Goal: Task Accomplishment & Management: Complete application form

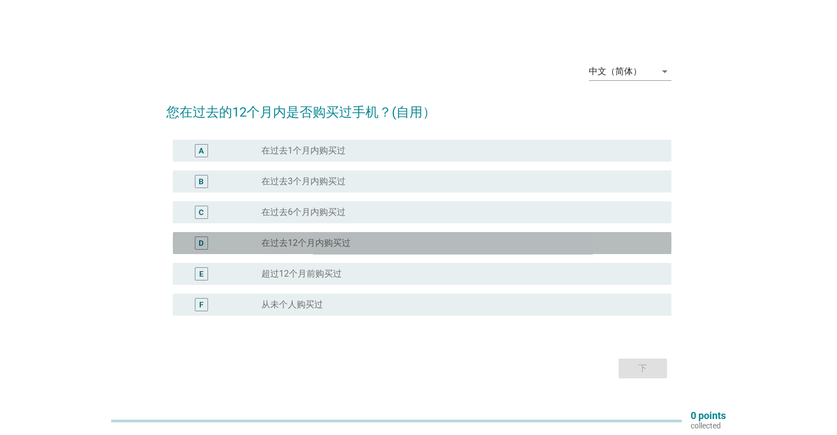
click at [353, 241] on div "radio_button_unchecked 在过去12个月内购买过" at bounding box center [457, 243] width 392 height 11
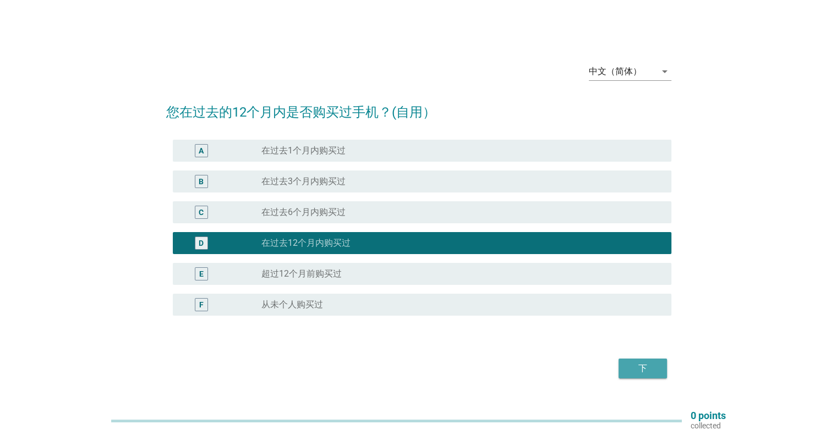
click at [635, 370] on div "下" at bounding box center [642, 368] width 31 height 13
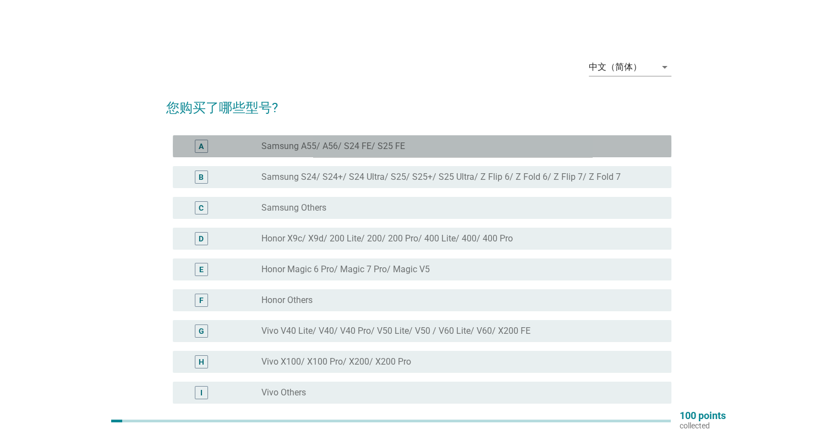
click at [378, 145] on label "Samsung A55/ A56/ S24 FE/ S25 FE" at bounding box center [333, 146] width 144 height 11
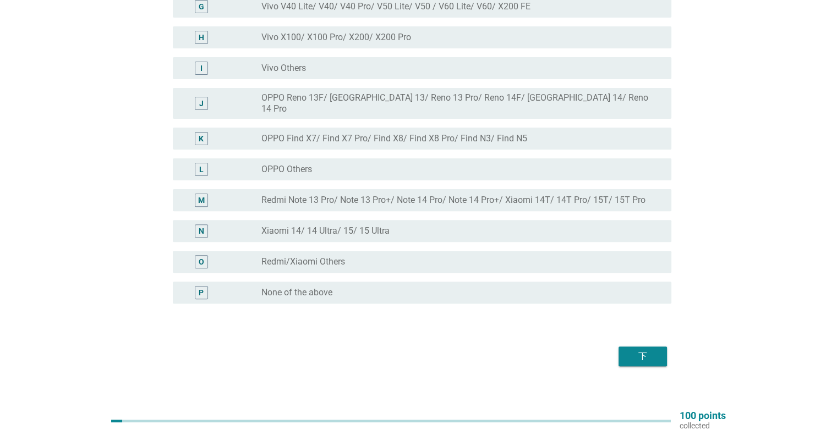
scroll to position [328, 0]
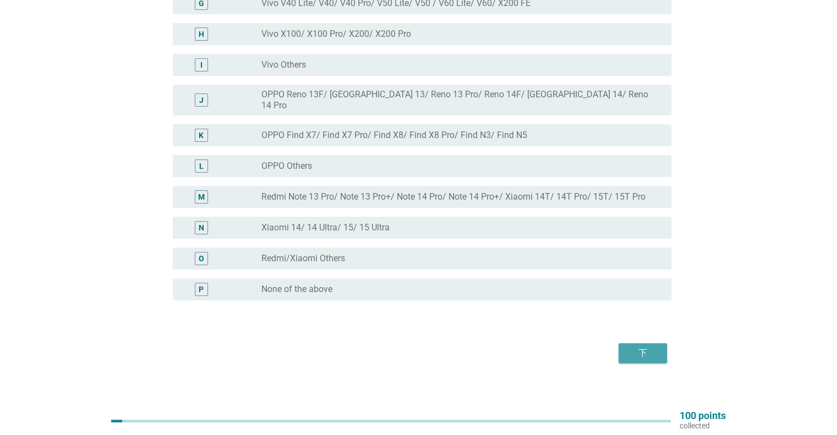
click at [645, 343] on button "下" at bounding box center [642, 353] width 48 height 20
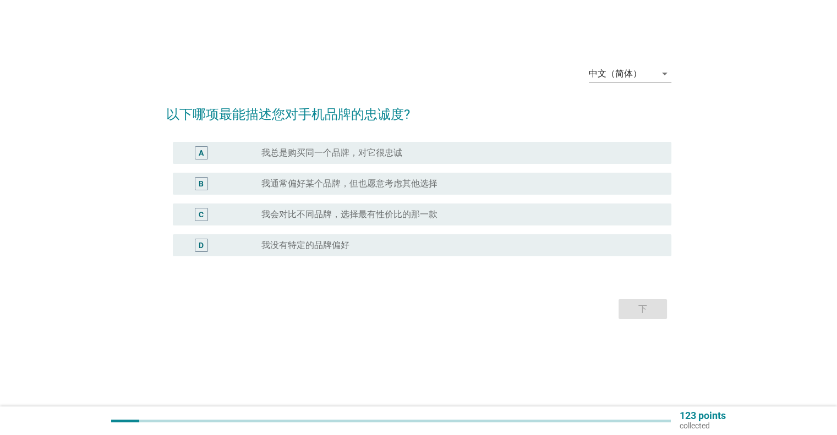
scroll to position [0, 0]
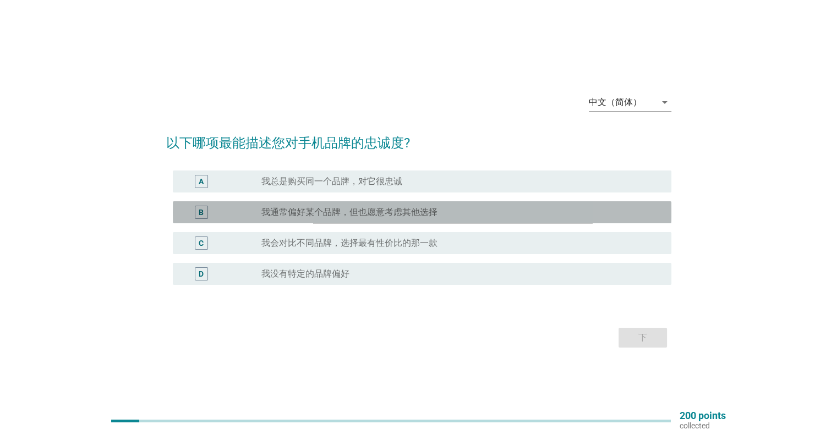
click at [429, 210] on label "我通常偏好某个品牌，但也愿意考虑其他选择" at bounding box center [349, 212] width 176 height 11
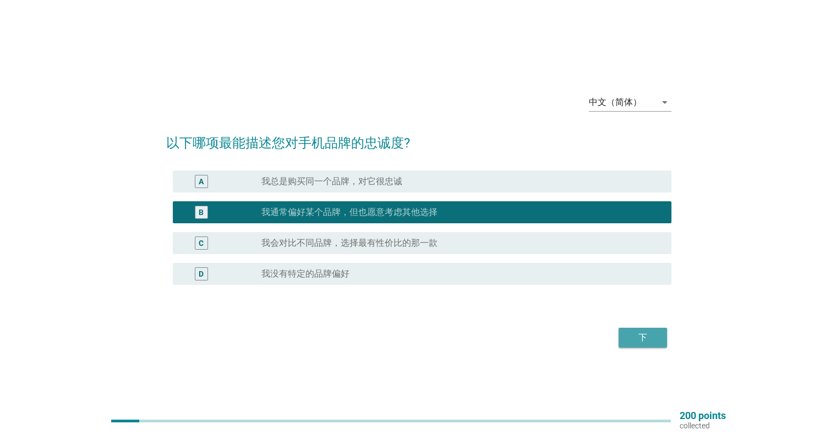
click at [636, 334] on div "下" at bounding box center [642, 337] width 31 height 13
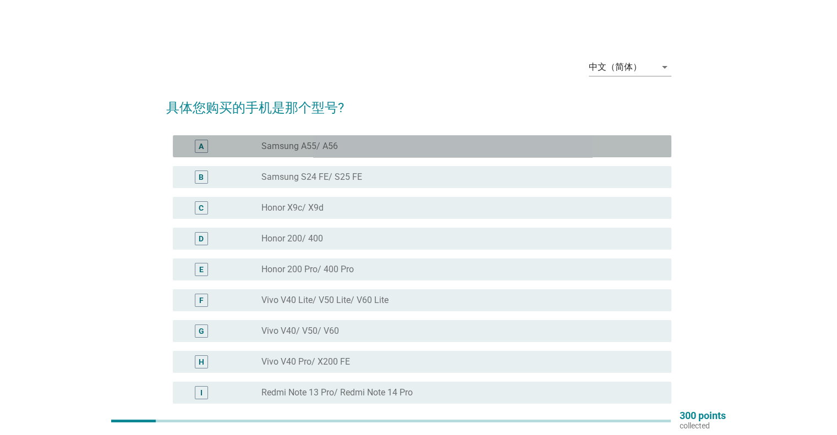
click at [350, 147] on div "radio_button_unchecked Samsung A55/ A56" at bounding box center [457, 146] width 392 height 11
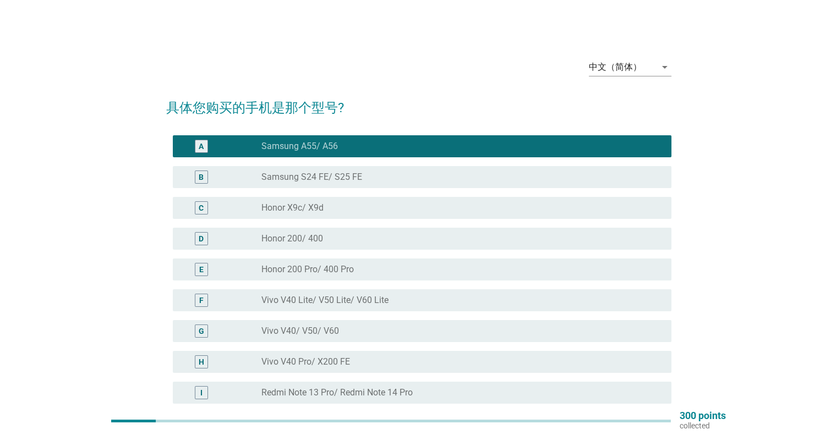
scroll to position [205, 0]
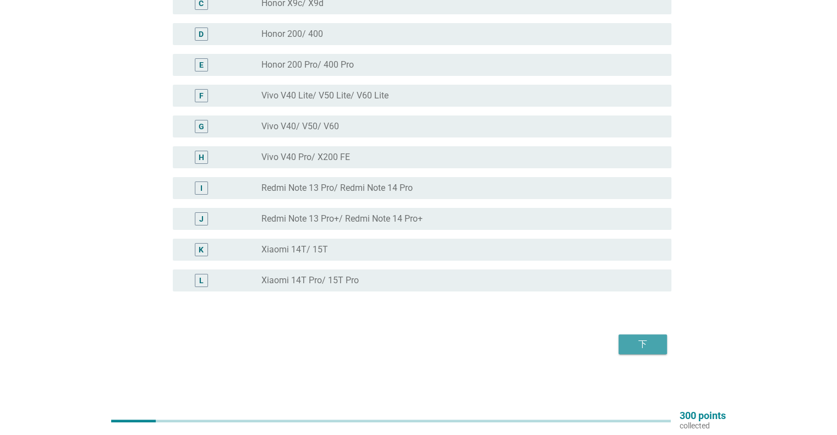
click at [629, 342] on div "下" at bounding box center [642, 344] width 31 height 13
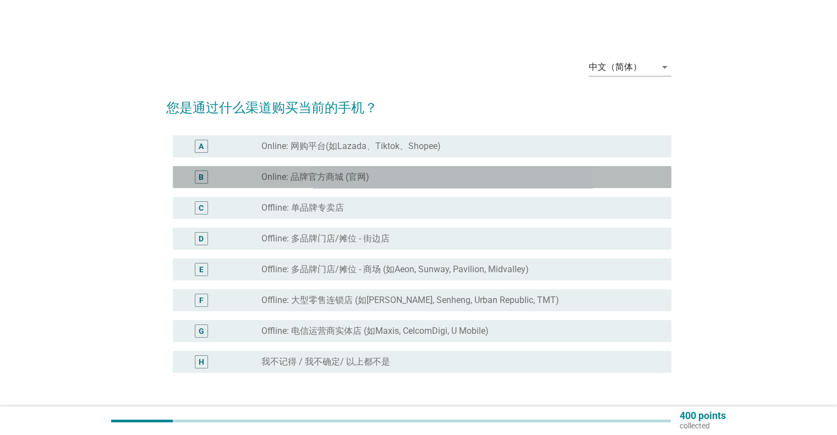
click at [381, 175] on div "radio_button_unchecked Online: 品牌官方商城 (官网)" at bounding box center [457, 177] width 392 height 11
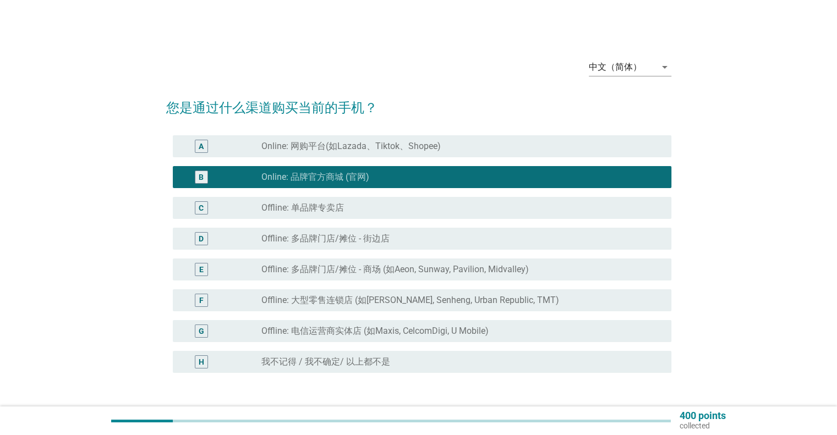
scroll to position [81, 0]
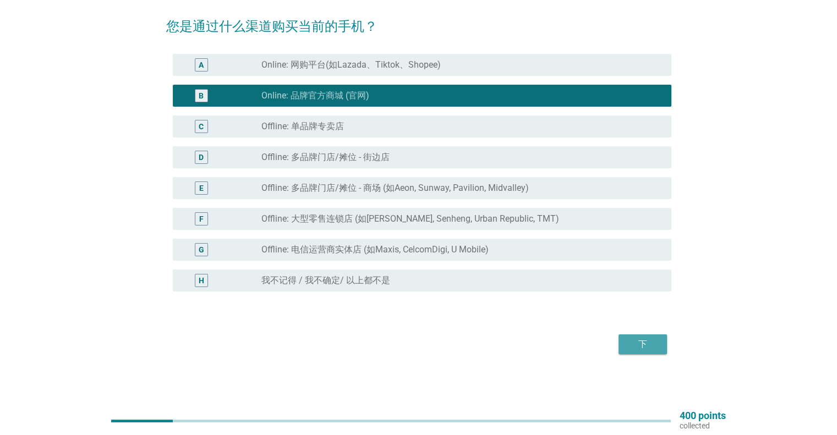
click at [639, 349] on div "下" at bounding box center [642, 344] width 31 height 13
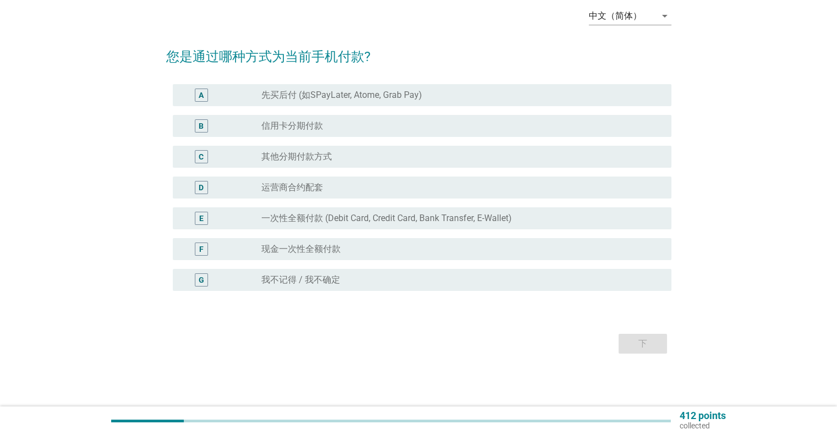
scroll to position [0, 0]
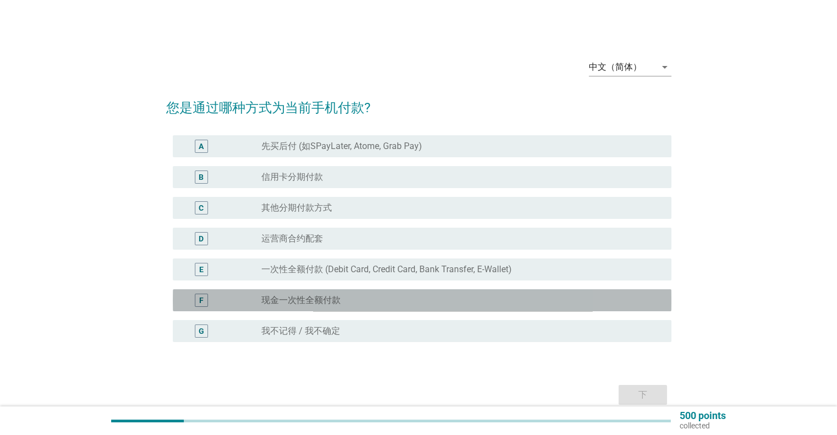
click at [342, 296] on div "radio_button_unchecked 现金一次性全额付款" at bounding box center [457, 300] width 392 height 11
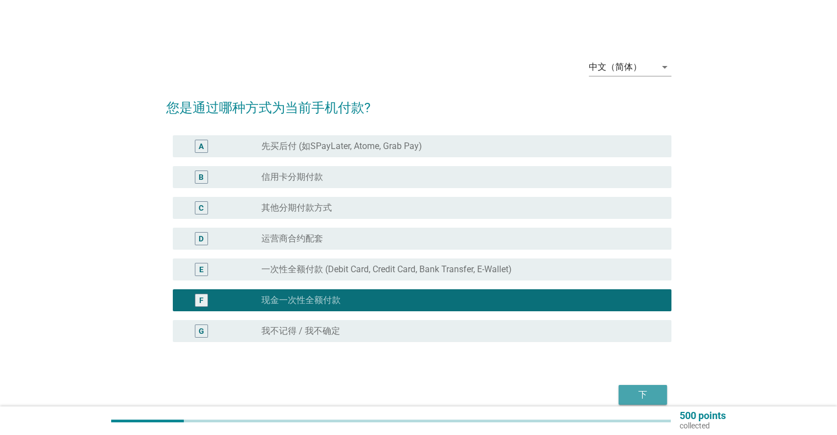
click at [648, 393] on div "下" at bounding box center [642, 394] width 31 height 13
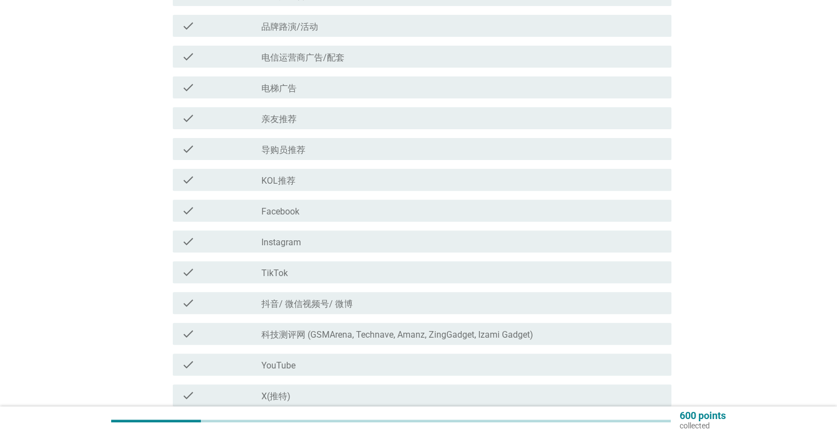
scroll to position [354, 0]
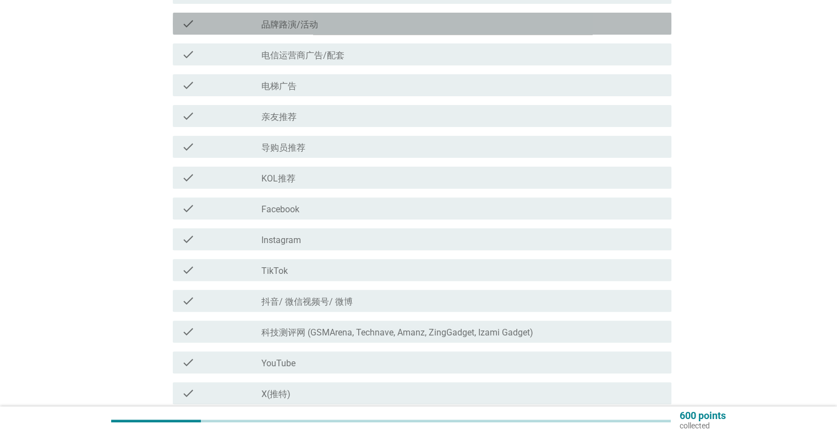
click at [341, 30] on div "check_box_outline_blank 品牌路演/活动" at bounding box center [461, 23] width 400 height 13
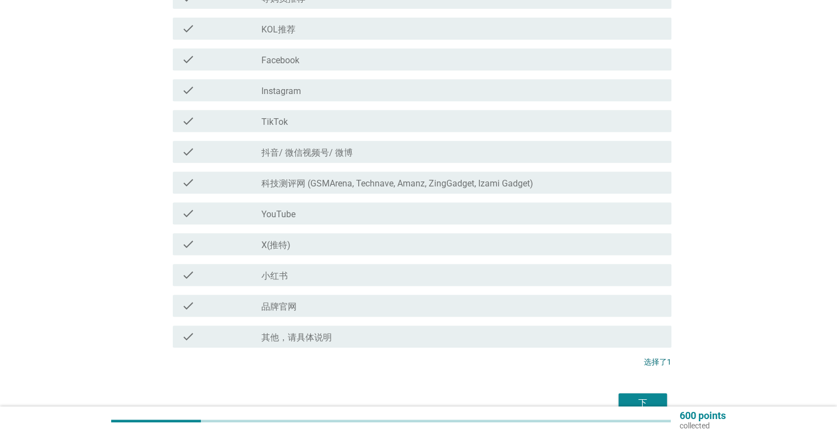
scroll to position [507, 0]
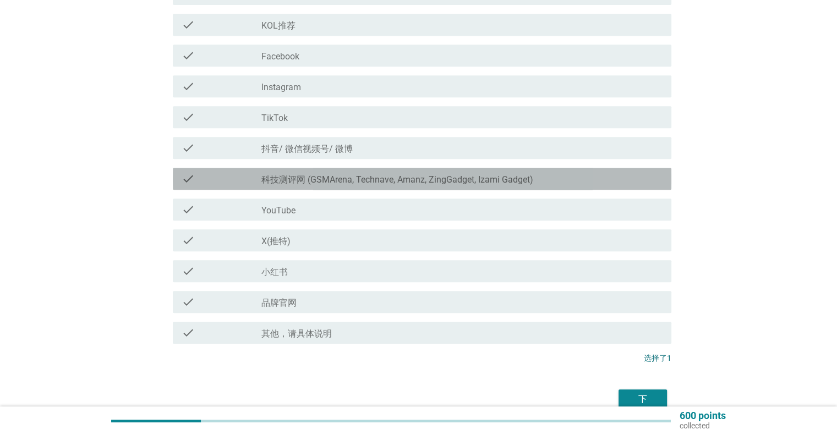
click at [323, 179] on label "科技测评网 (GSMArena, Technave, Amanz, ZingGadget, Izami Gadget)" at bounding box center [397, 179] width 272 height 11
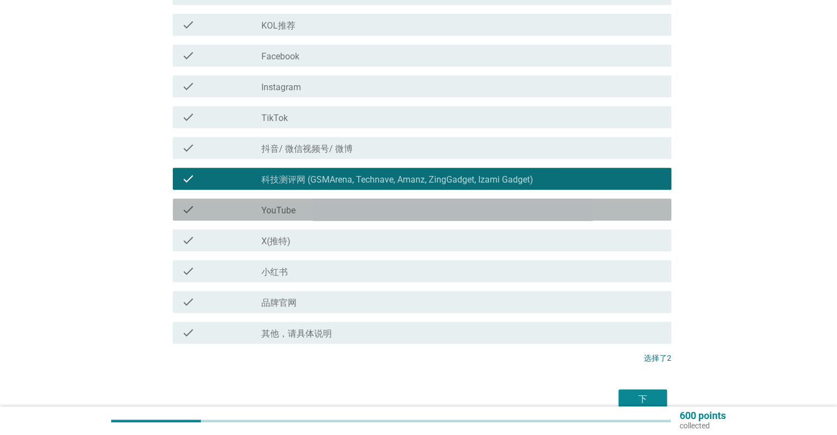
click at [321, 211] on div "check_box_outline_blank YouTube" at bounding box center [461, 209] width 400 height 13
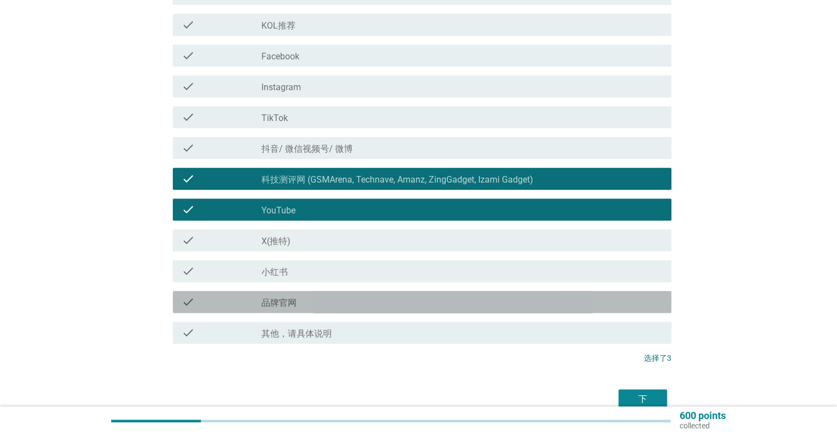
click at [442, 309] on div "check check_box_outline_blank 品牌官网" at bounding box center [422, 302] width 498 height 22
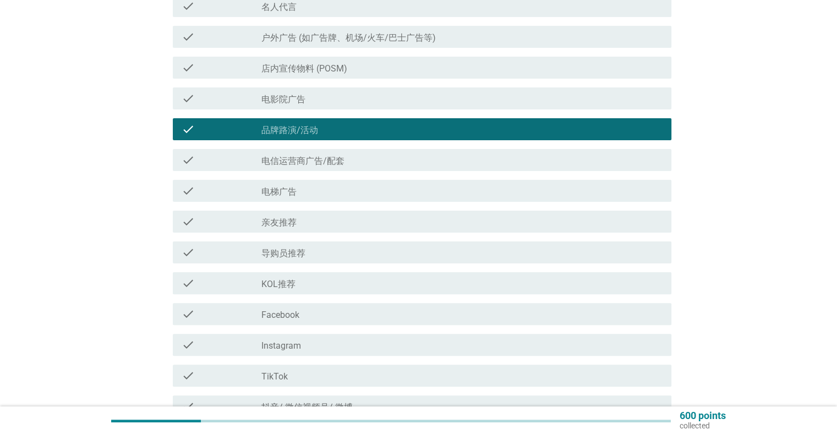
scroll to position [248, 0]
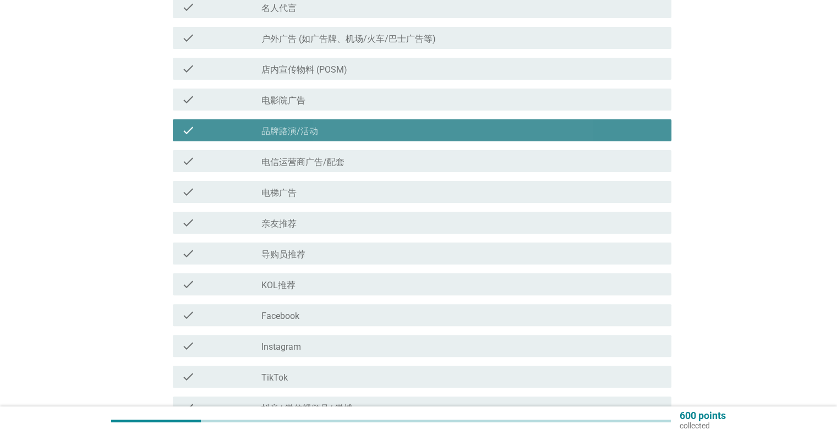
click at [342, 133] on div "check_box_outline_blank 品牌路演/活动" at bounding box center [461, 130] width 400 height 13
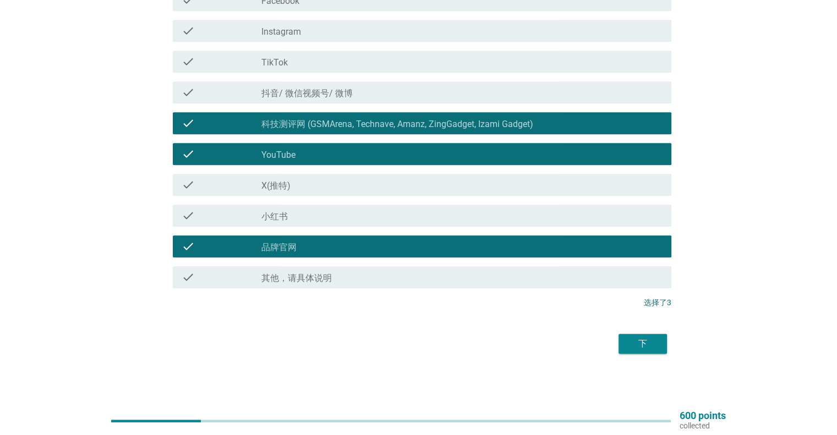
scroll to position [562, 0]
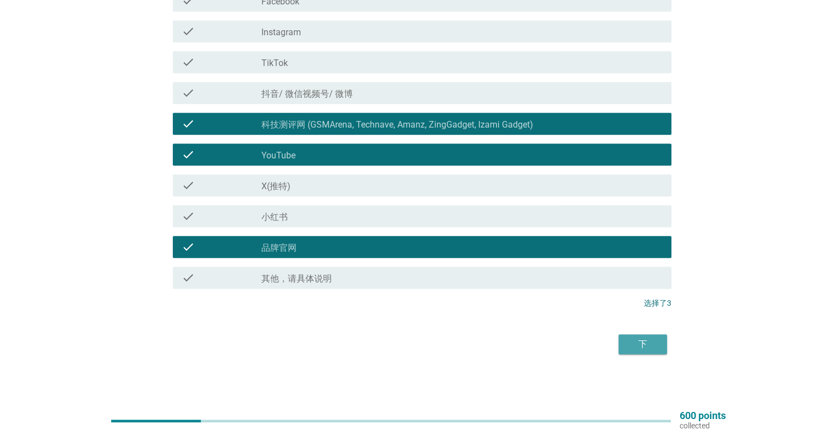
click at [634, 338] on div "下" at bounding box center [642, 344] width 31 height 13
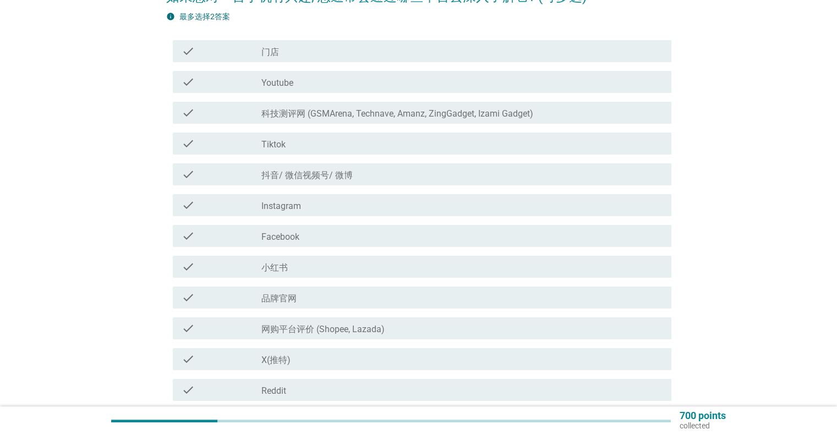
scroll to position [130, 0]
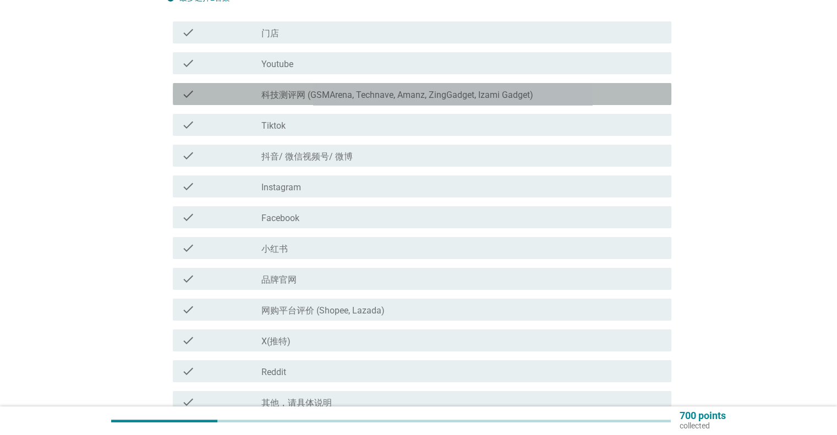
click at [458, 97] on label "科技测评网 (GSMArena, Technave, Amanz, ZingGadget, Izami Gadget)" at bounding box center [397, 95] width 272 height 11
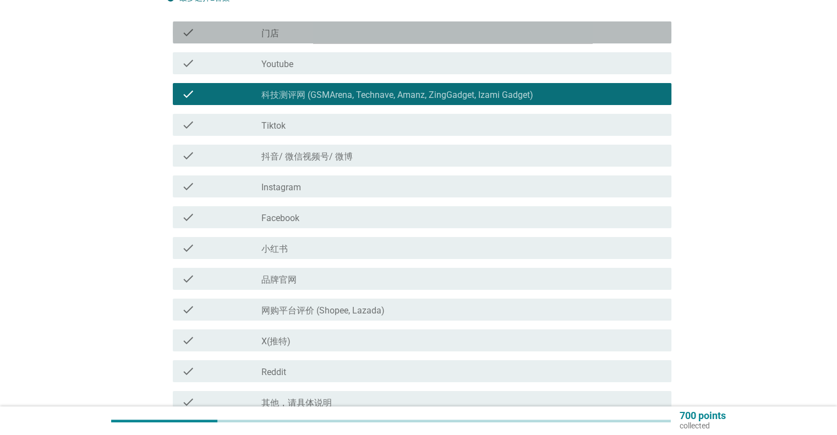
click at [395, 36] on div "check_box_outline_blank 门店" at bounding box center [461, 32] width 400 height 13
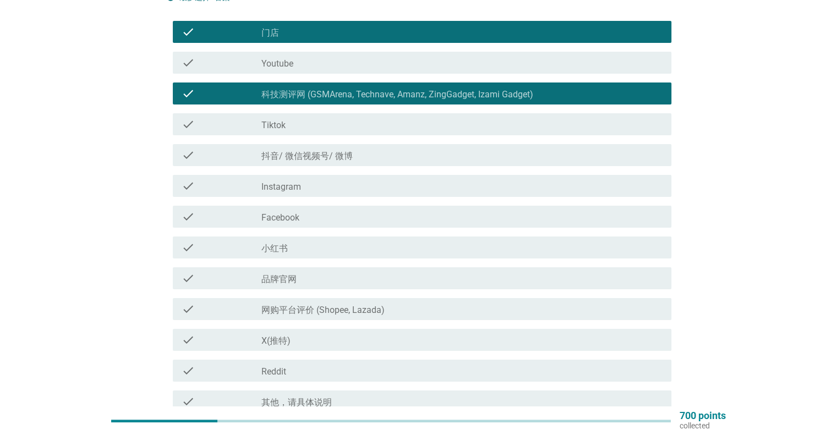
scroll to position [0, 0]
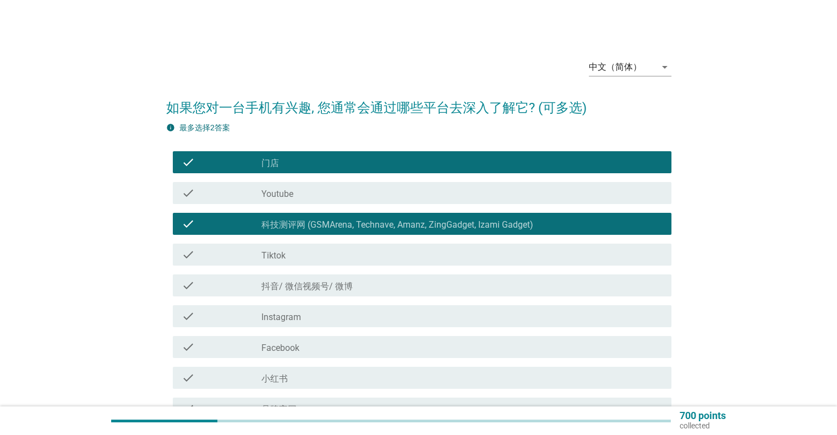
click at [345, 162] on div "check_box_outline_blank 门店" at bounding box center [461, 162] width 400 height 13
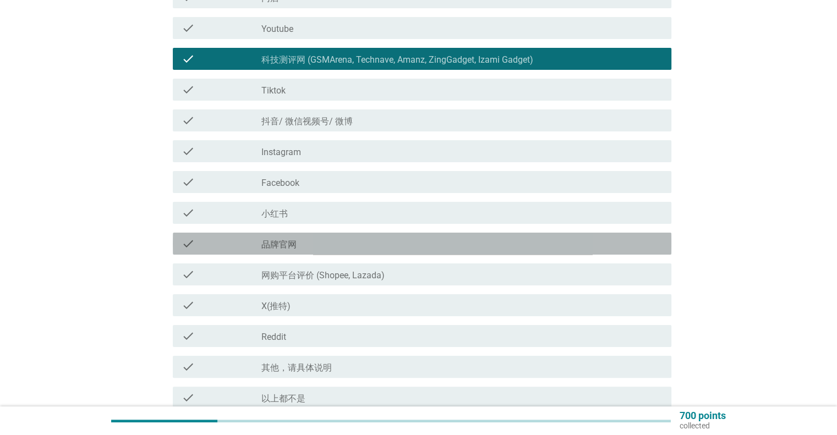
click at [340, 246] on div "check_box_outline_blank 品牌官网" at bounding box center [461, 243] width 400 height 13
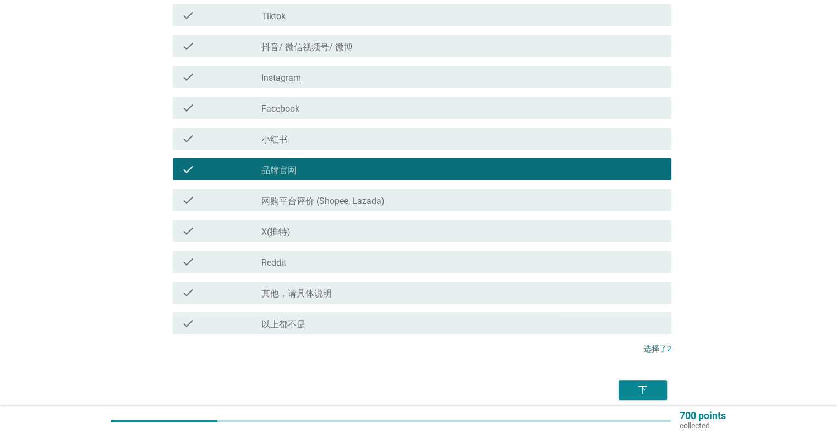
scroll to position [285, 0]
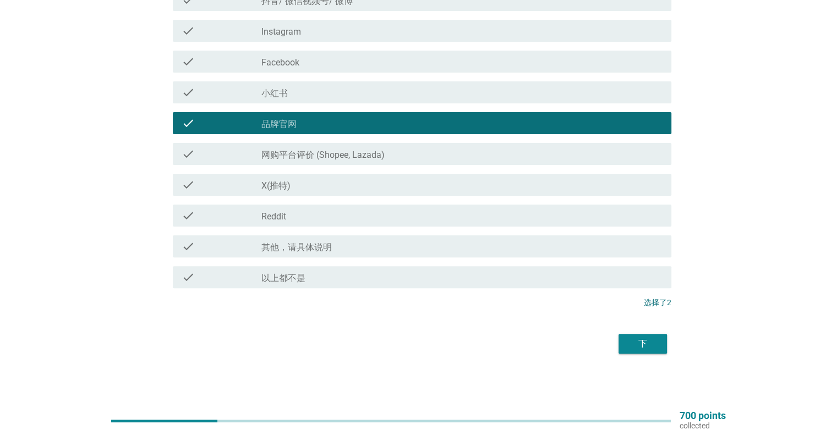
click at [642, 339] on div "下" at bounding box center [642, 343] width 31 height 13
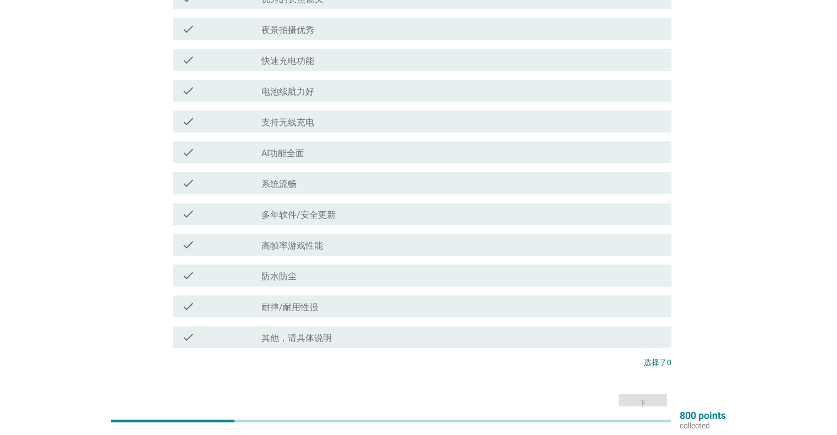
scroll to position [330, 0]
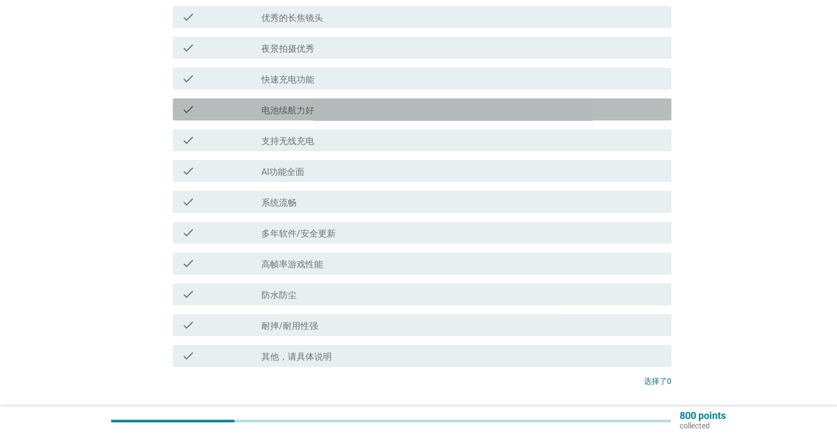
click at [331, 109] on div "check_box_outline_blank 电池续航力好" at bounding box center [461, 109] width 400 height 13
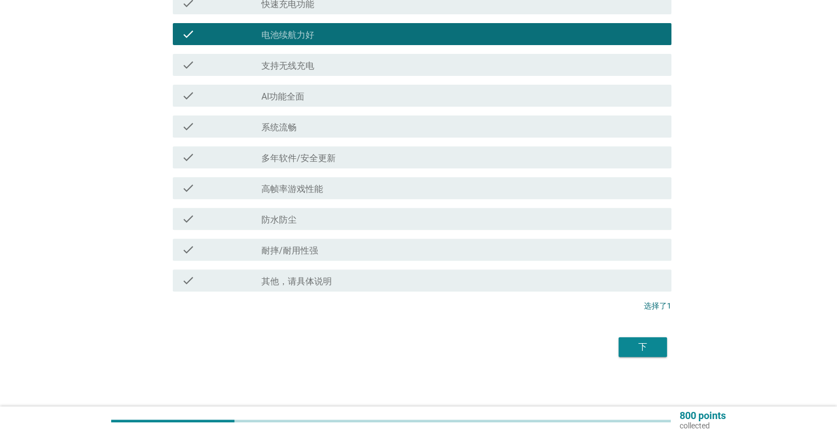
scroll to position [409, 0]
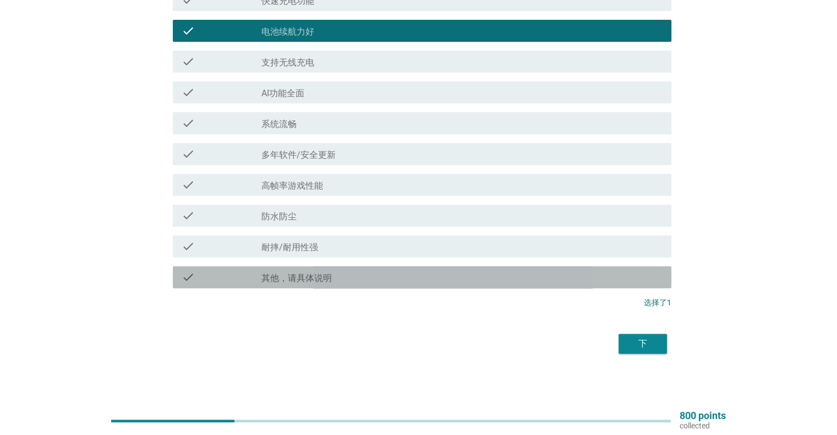
click at [316, 271] on div "check_box 其他，请具体说明" at bounding box center [461, 277] width 400 height 13
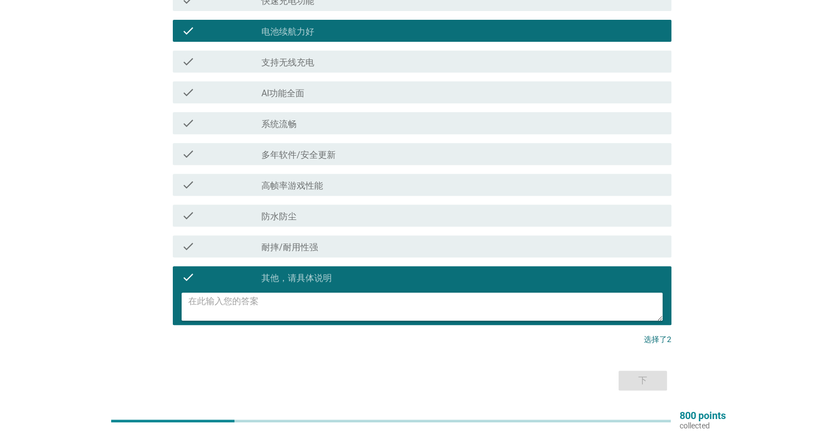
click at [309, 306] on textarea at bounding box center [425, 307] width 474 height 28
type textarea "价格/性价比"
click at [634, 367] on div "下" at bounding box center [418, 380] width 505 height 26
click at [628, 382] on div "下" at bounding box center [642, 380] width 31 height 13
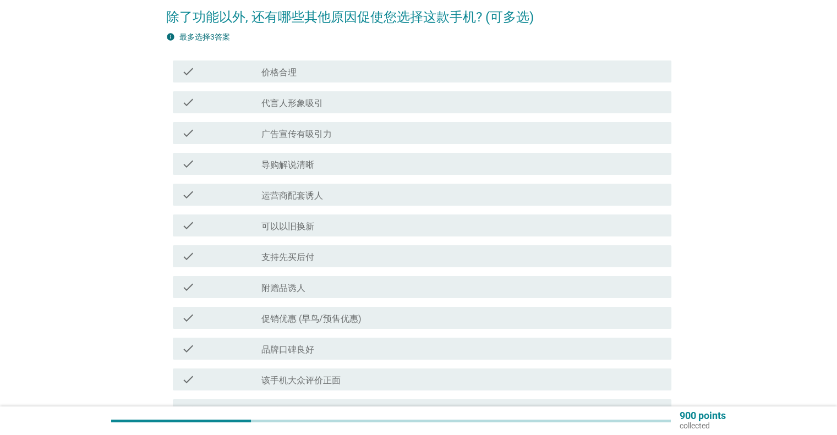
scroll to position [110, 0]
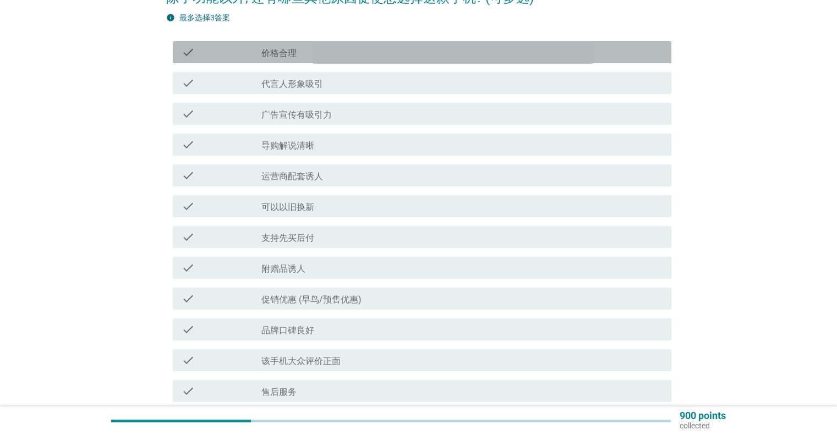
click at [389, 54] on div "check_box_outline_blank 价格合理" at bounding box center [461, 52] width 400 height 13
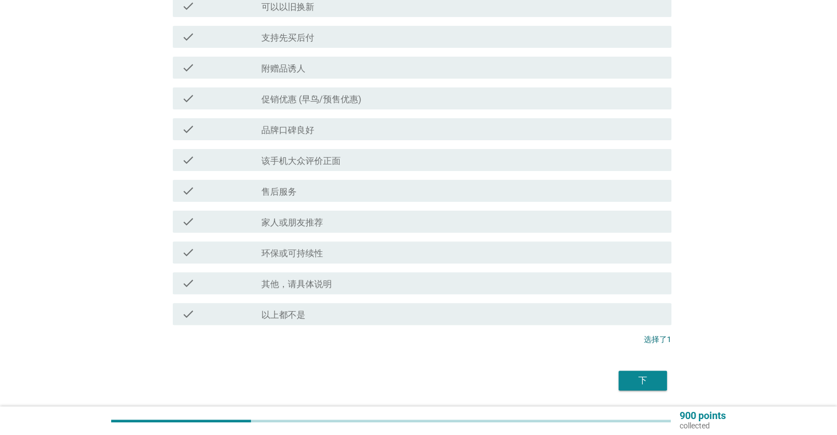
scroll to position [330, 0]
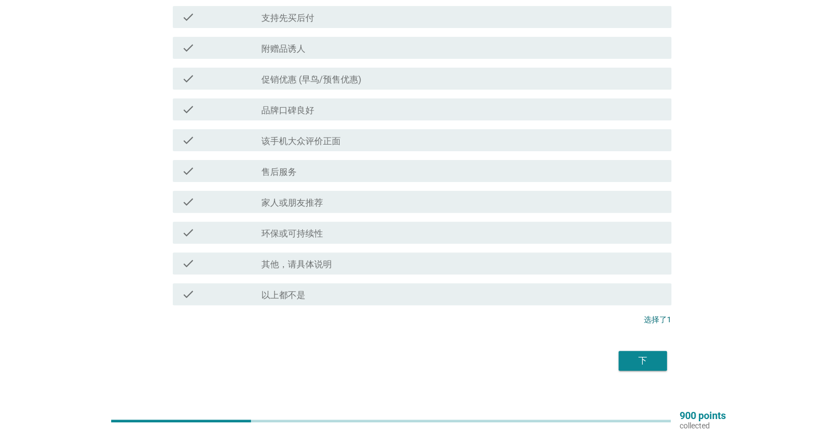
click at [394, 80] on div "check_box_outline_blank 促销优惠 ([PERSON_NAME]/预售优惠)" at bounding box center [461, 78] width 400 height 13
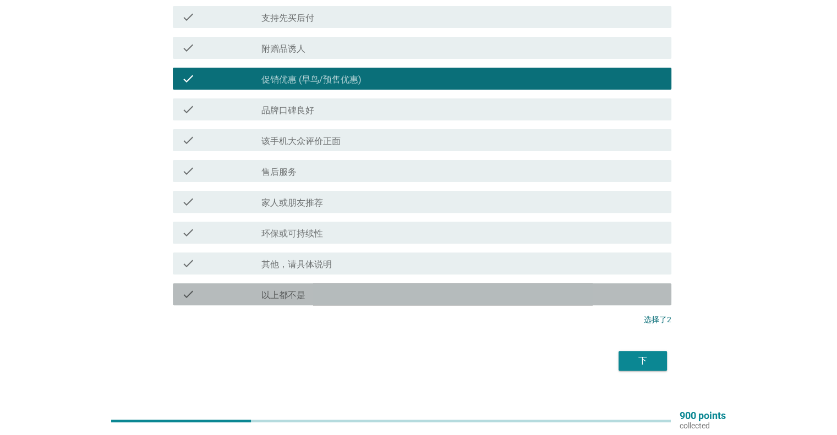
click at [304, 293] on label "以上都不是" at bounding box center [283, 295] width 44 height 11
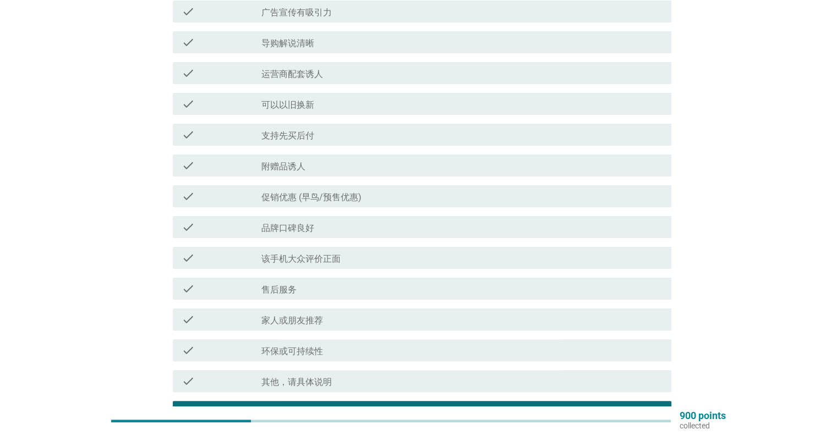
scroll to position [0, 0]
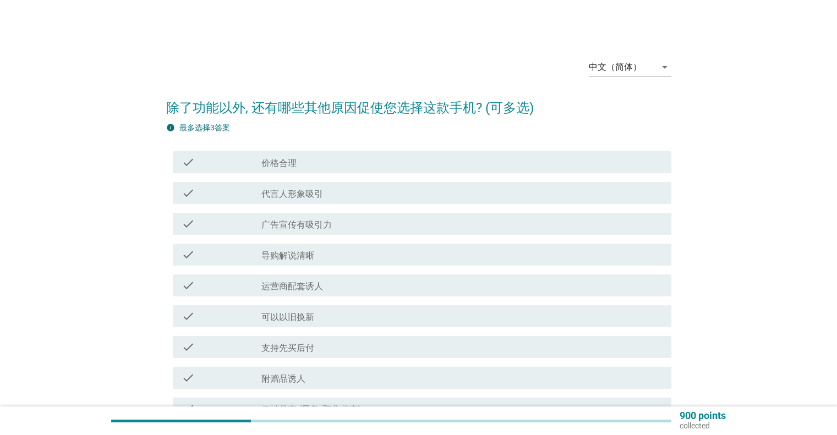
click at [348, 162] on div "check_box_outline_blank 价格合理" at bounding box center [461, 162] width 400 height 13
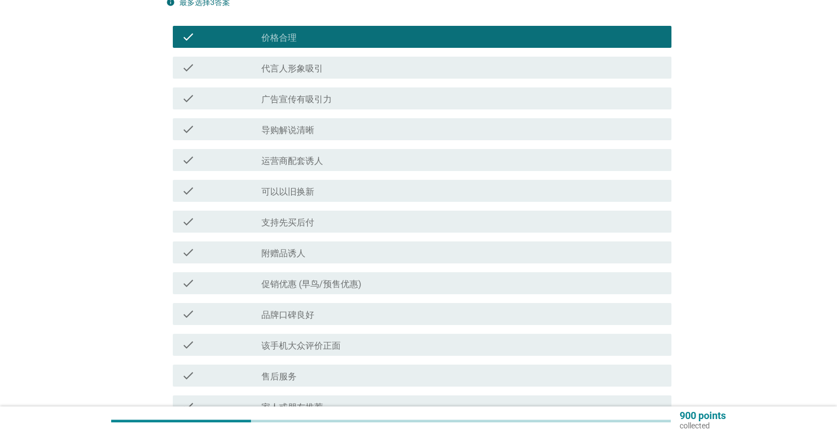
scroll to position [165, 0]
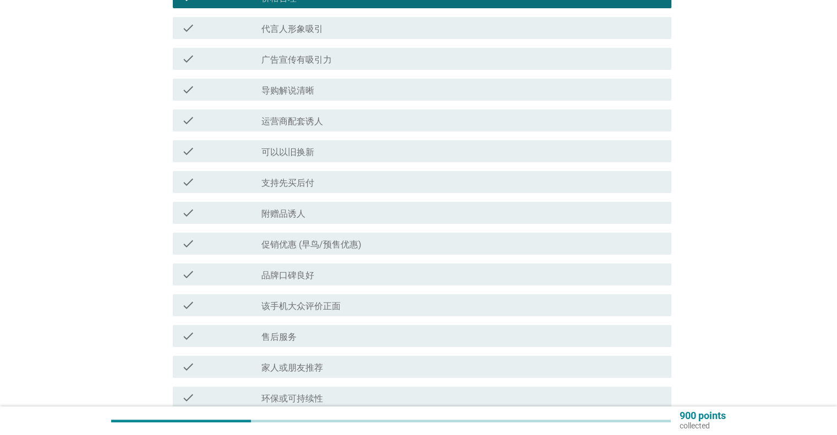
click at [325, 244] on label "促销优惠 (早鸟/预售优惠)" at bounding box center [311, 244] width 100 height 11
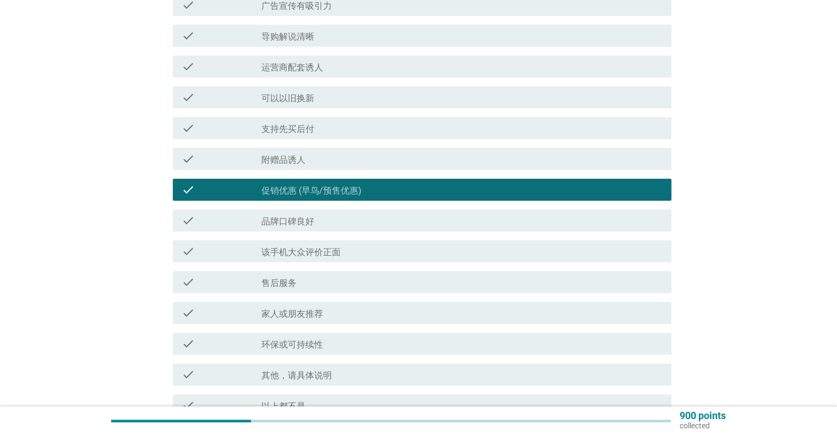
scroll to position [275, 0]
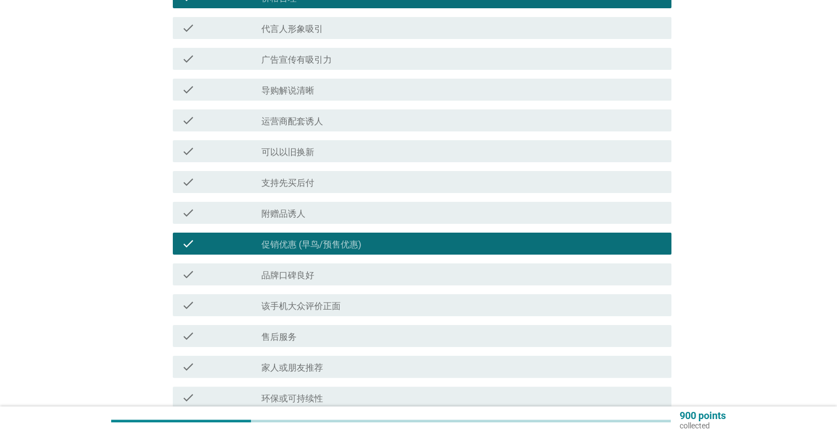
click at [330, 210] on div "check_box_outline_blank 附赠品诱人" at bounding box center [461, 212] width 400 height 13
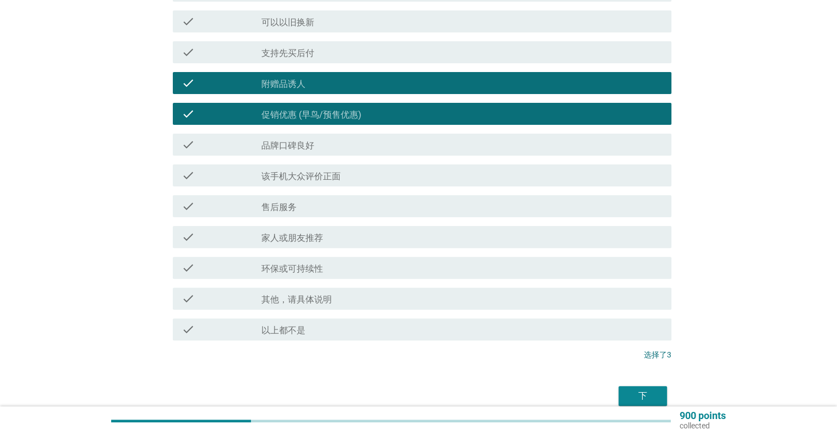
scroll to position [347, 0]
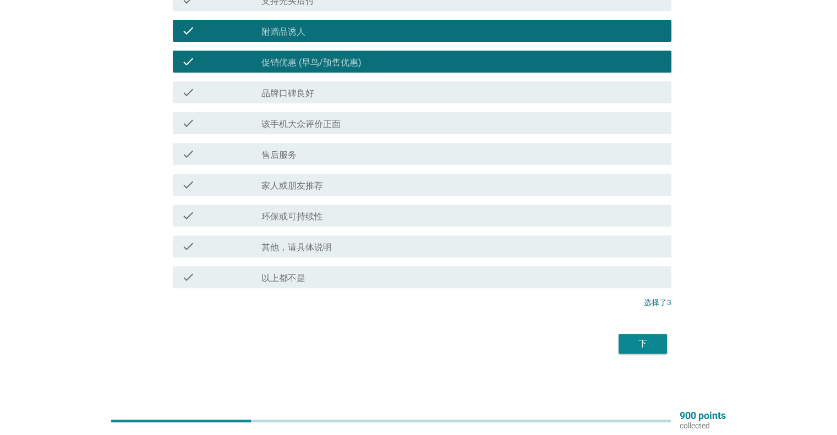
click at [636, 354] on div "下" at bounding box center [418, 344] width 505 height 26
click at [653, 343] on div "下" at bounding box center [642, 343] width 31 height 13
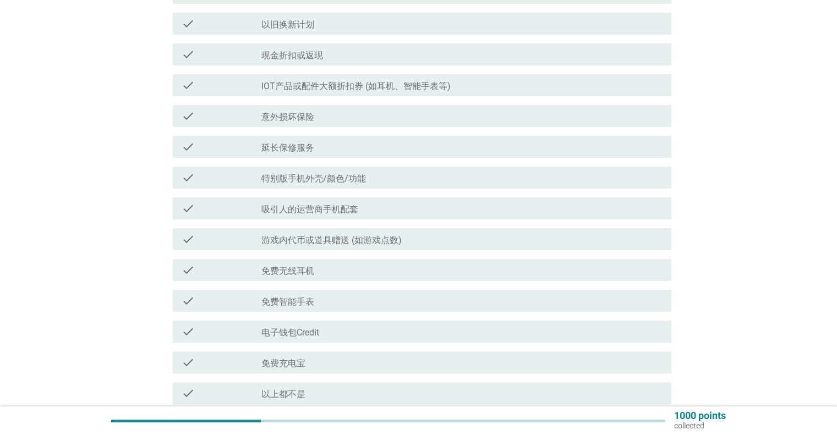
scroll to position [220, 0]
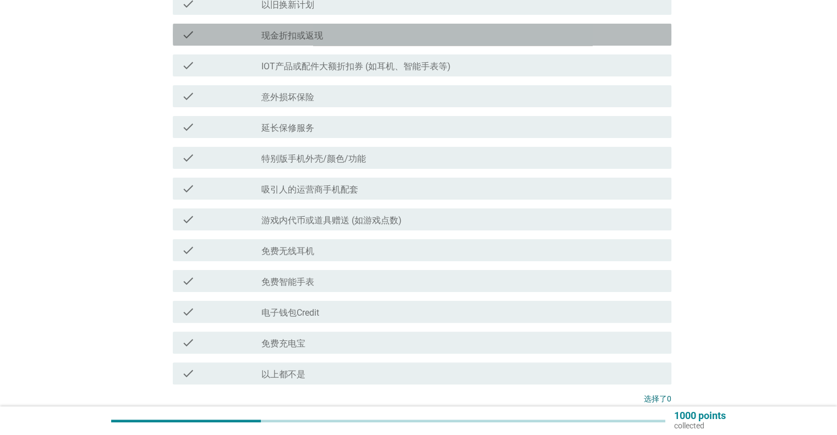
click at [428, 43] on div "check check_box_outline_blank 现金折扣或返现" at bounding box center [422, 35] width 498 height 22
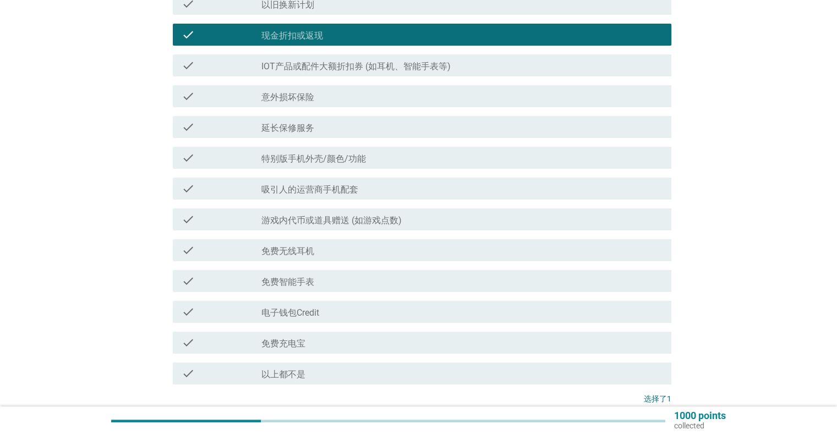
click at [308, 312] on label "电子钱包Credit" at bounding box center [290, 312] width 58 height 11
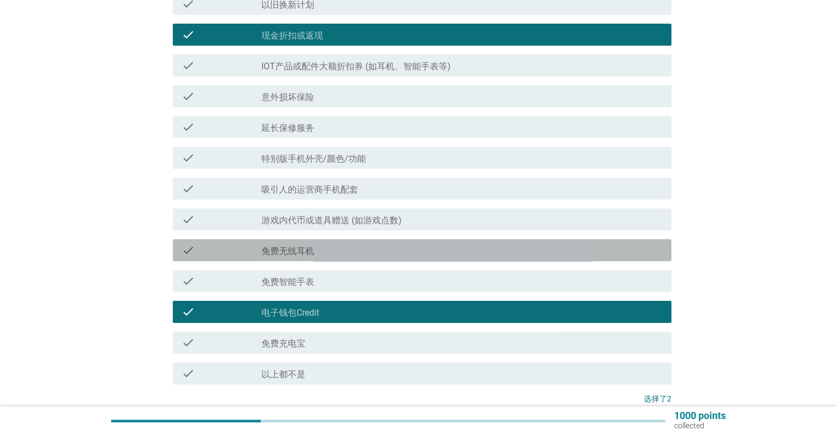
click at [335, 250] on div "check_box_outline_blank 免费无线耳机" at bounding box center [461, 250] width 400 height 13
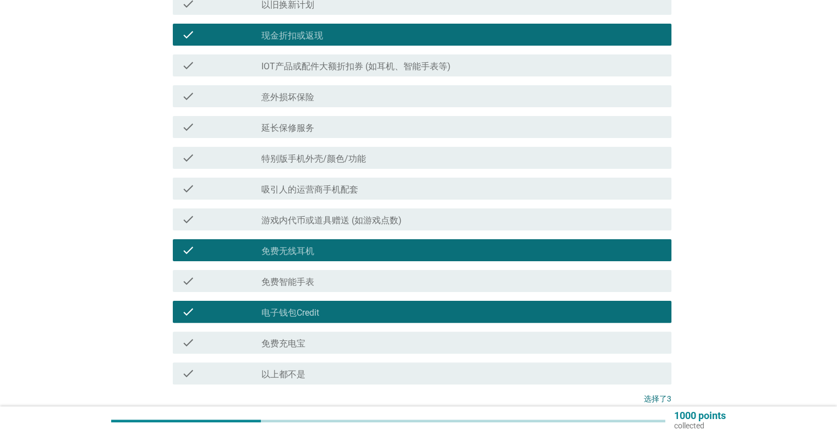
scroll to position [316, 0]
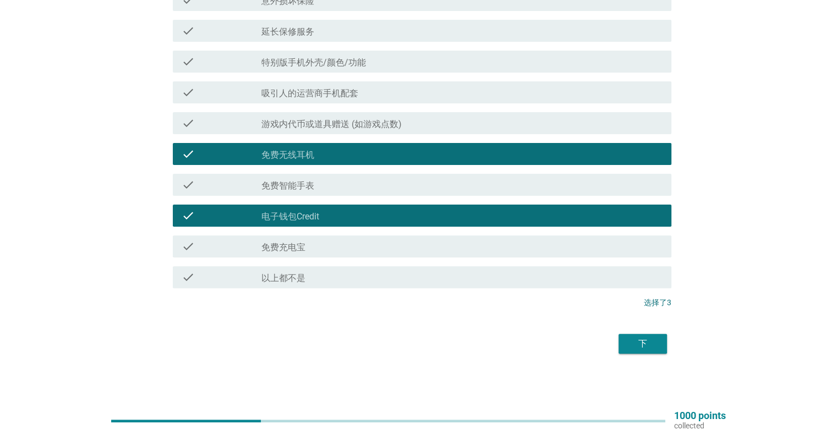
click at [642, 342] on div "下" at bounding box center [642, 343] width 31 height 13
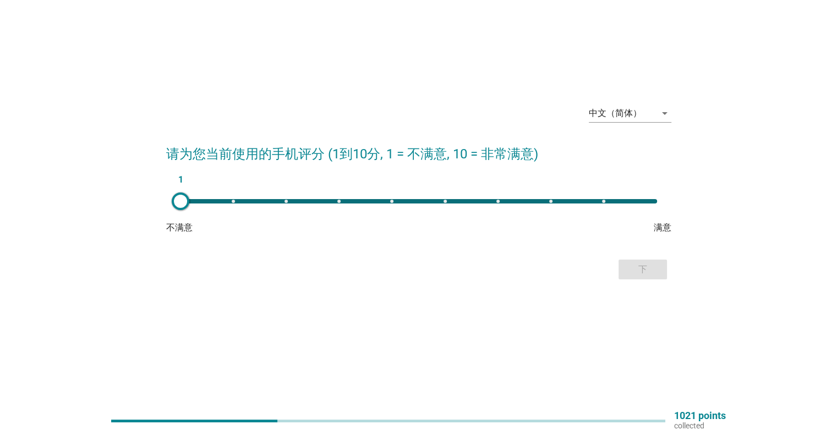
scroll to position [0, 0]
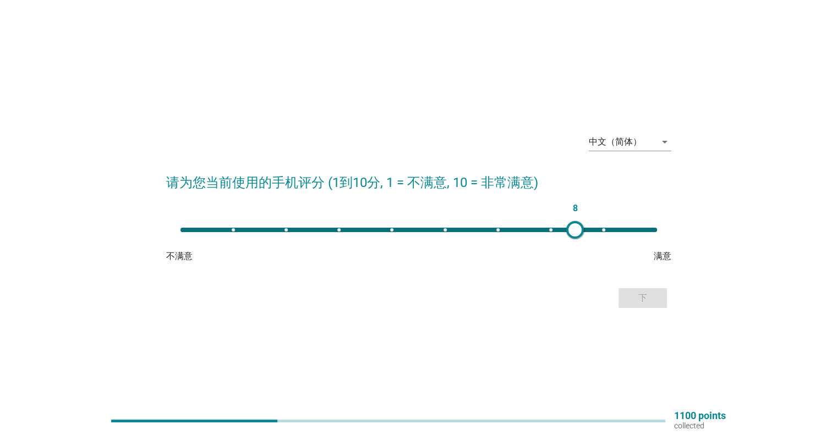
type input "9"
drag, startPoint x: 183, startPoint y: 227, endPoint x: 605, endPoint y: 270, distance: 424.6
click at [605, 270] on form "请为您当前使用的手机评分 (1到10分, 1 = 不满意, 10 = 非常满意) 9 不满意 满意 下" at bounding box center [418, 237] width 505 height 150
click at [646, 309] on div "下" at bounding box center [418, 298] width 505 height 26
click at [638, 306] on button "下" at bounding box center [642, 298] width 48 height 20
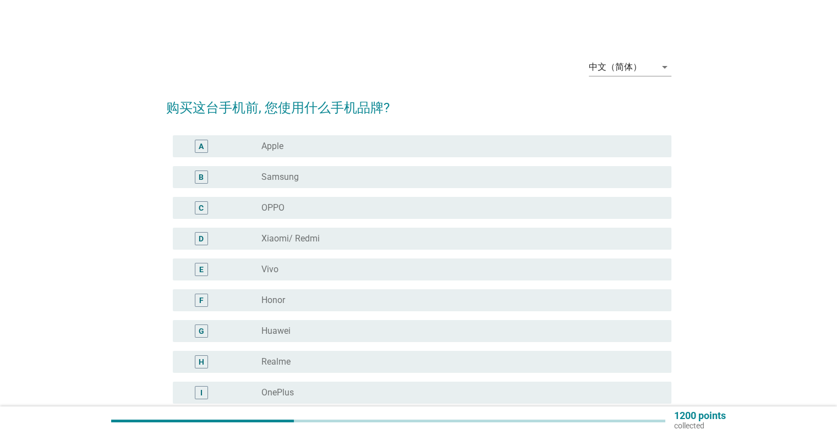
click at [298, 183] on div "radio_button_unchecked Samsung" at bounding box center [461, 177] width 400 height 13
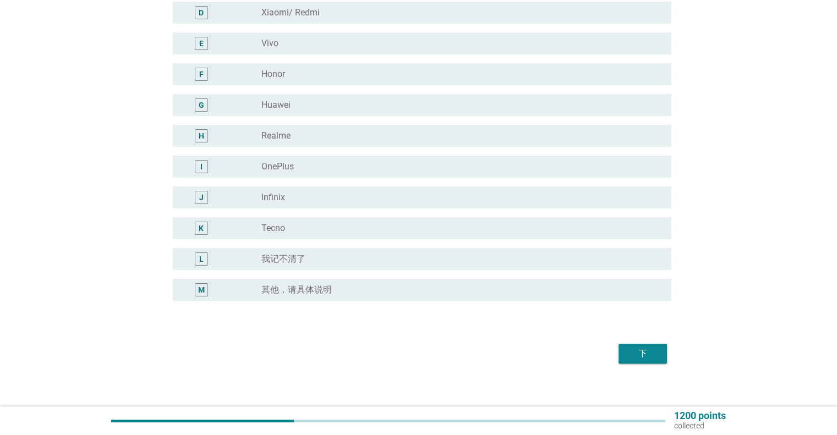
scroll to position [235, 0]
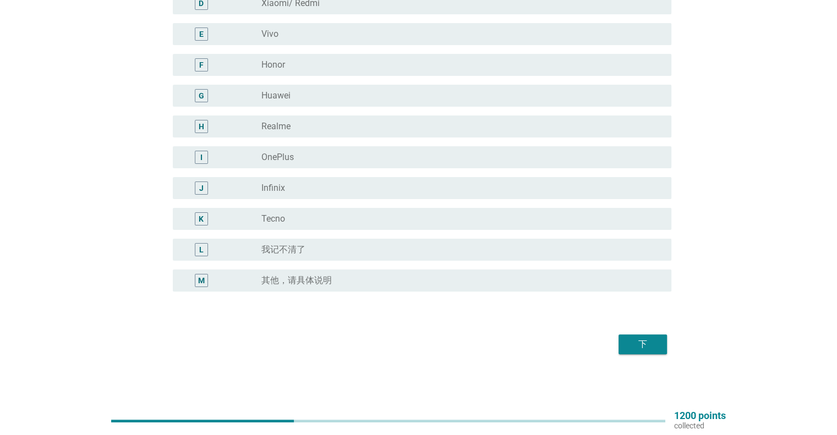
click at [629, 340] on div "下" at bounding box center [642, 344] width 31 height 13
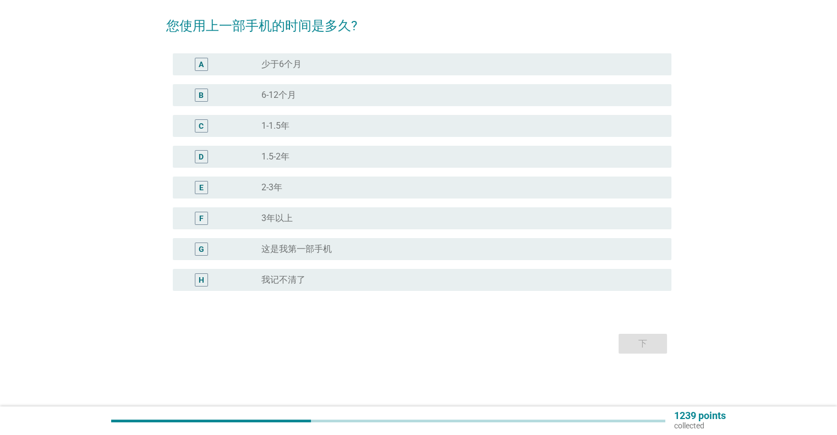
scroll to position [0, 0]
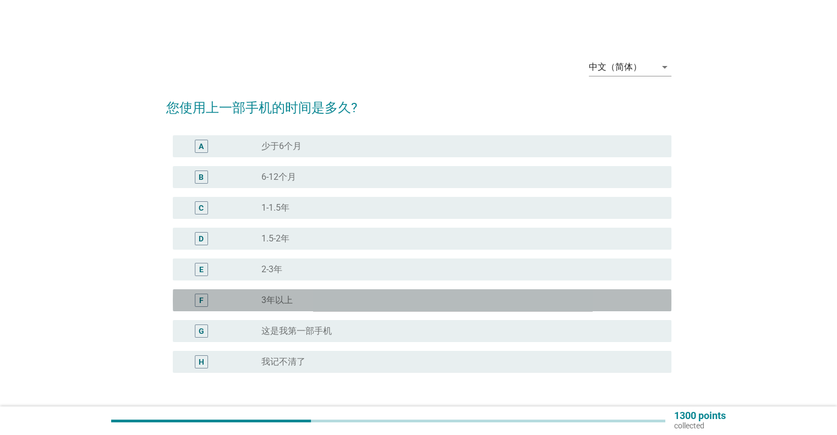
click at [320, 297] on div "radio_button_unchecked 3年以上" at bounding box center [457, 300] width 392 height 11
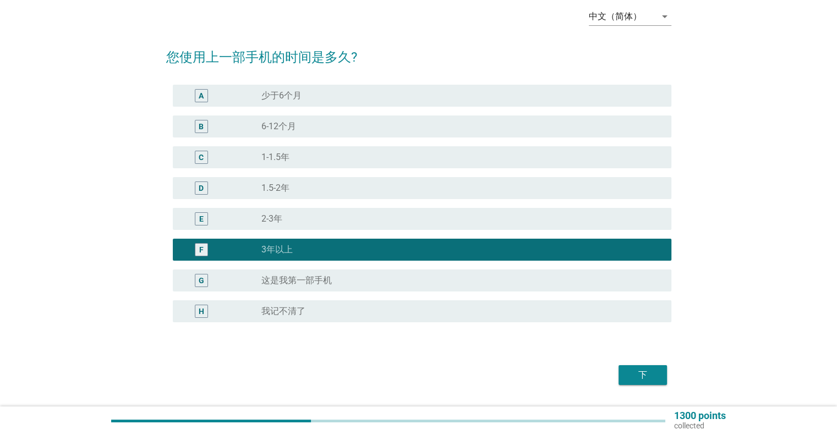
scroll to position [81, 0]
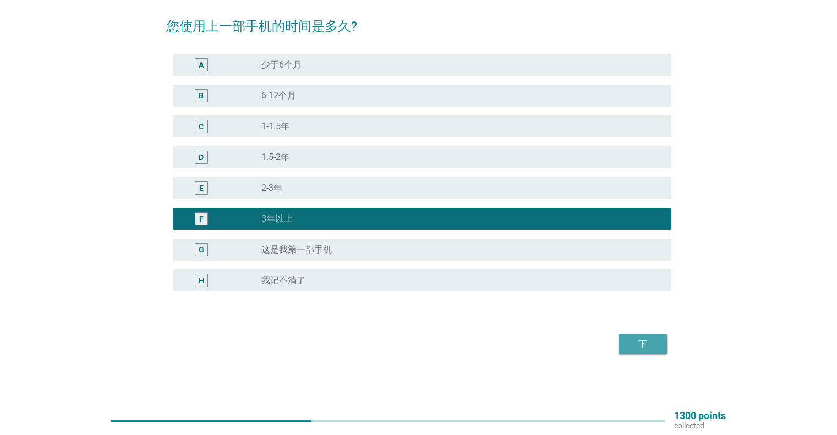
click at [649, 343] on div "下" at bounding box center [642, 344] width 31 height 13
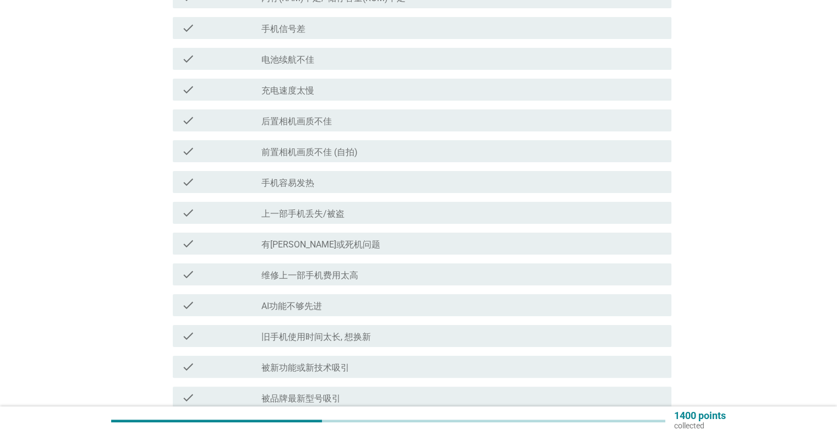
scroll to position [110, 0]
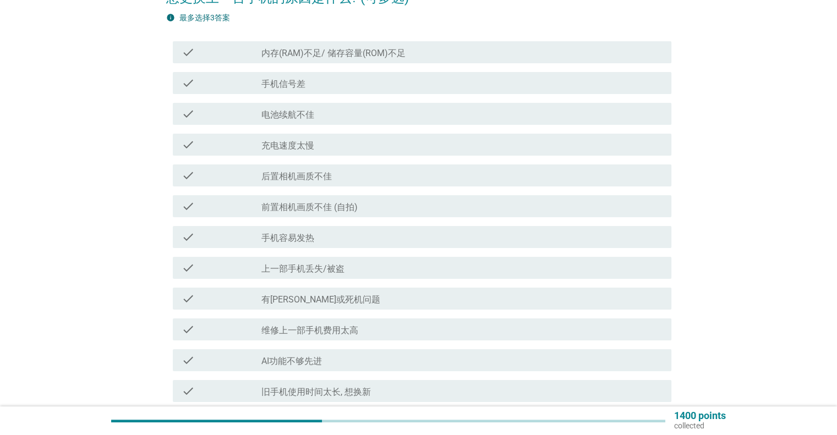
click at [297, 110] on label "电池续航不佳" at bounding box center [287, 114] width 53 height 11
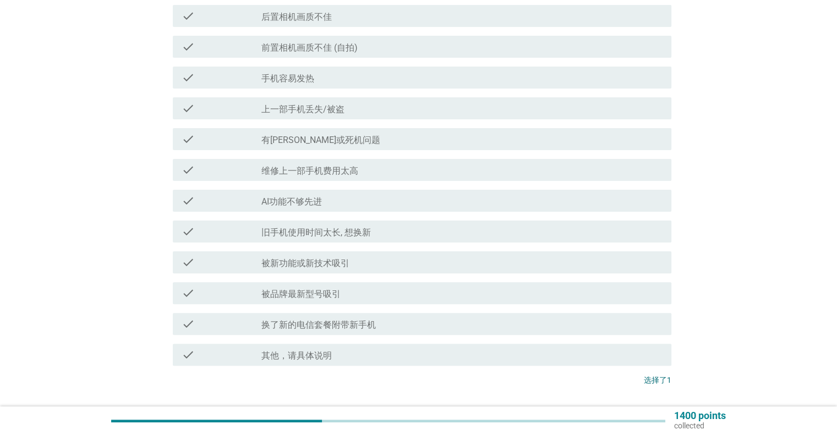
scroll to position [275, 0]
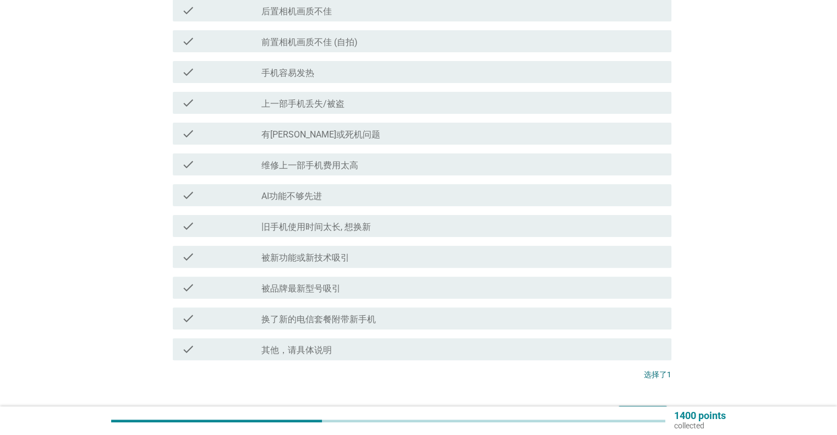
click at [374, 78] on div "check_box_outline_blank 手机容易发热" at bounding box center [461, 71] width 400 height 13
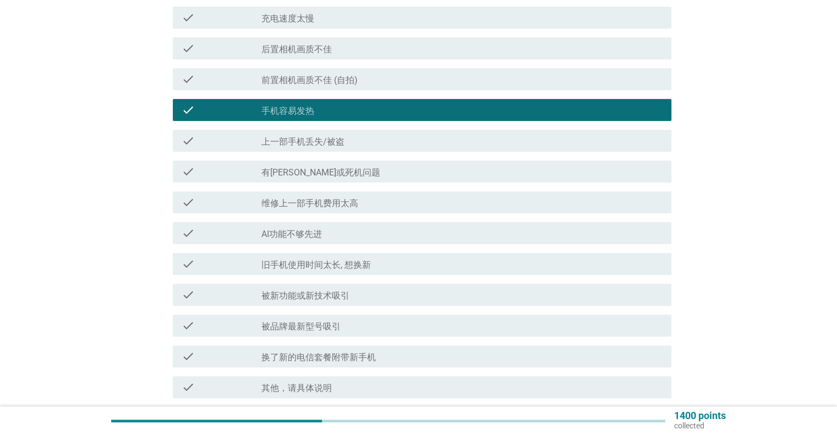
scroll to position [292, 0]
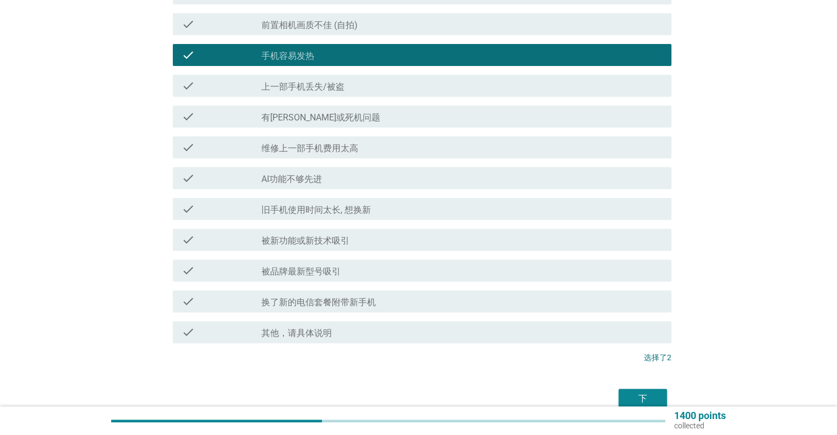
click at [372, 210] on div "check_box_outline_blank 旧手机使用时间太长, 想换新" at bounding box center [461, 208] width 400 height 13
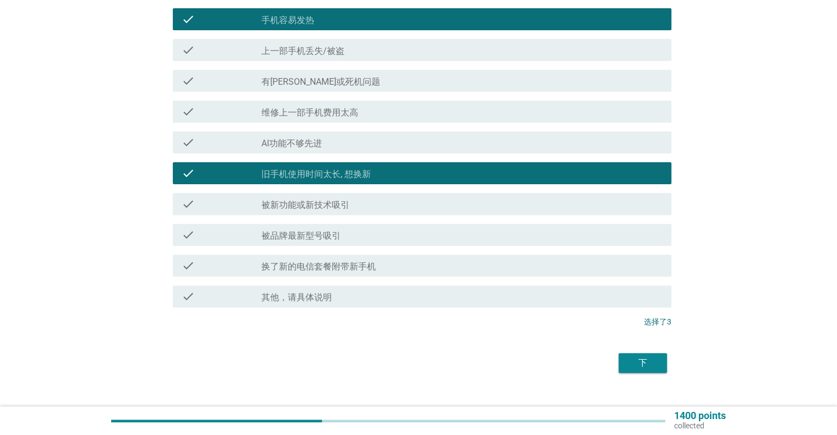
scroll to position [347, 0]
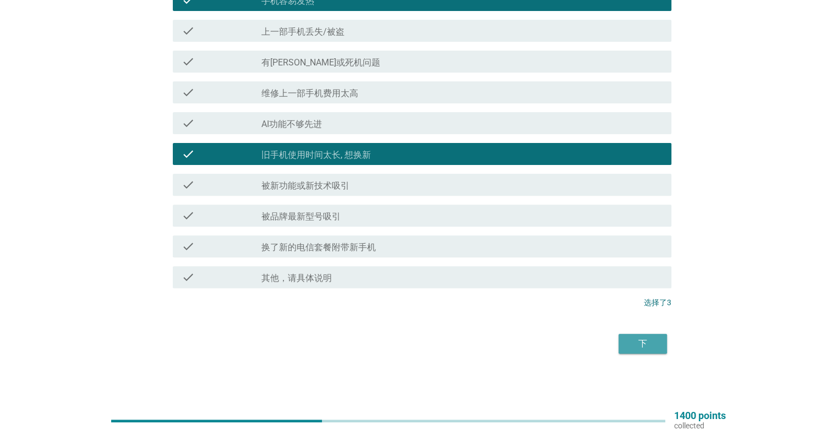
click at [640, 347] on div "下" at bounding box center [642, 343] width 31 height 13
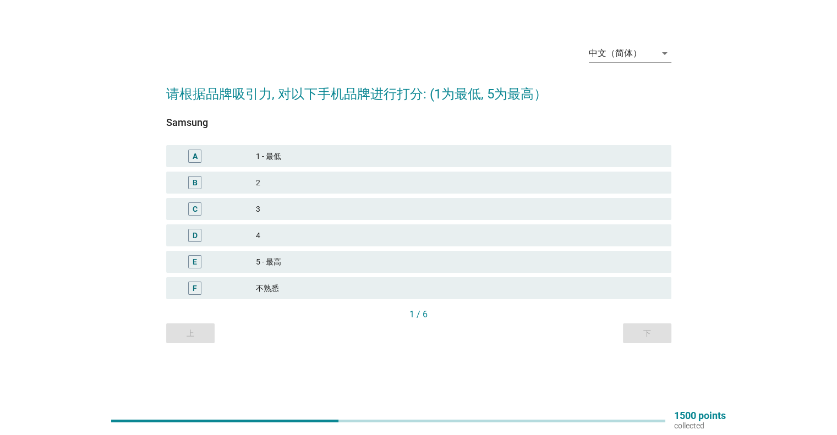
scroll to position [29, 0]
click at [343, 233] on div "4" at bounding box center [459, 234] width 406 height 13
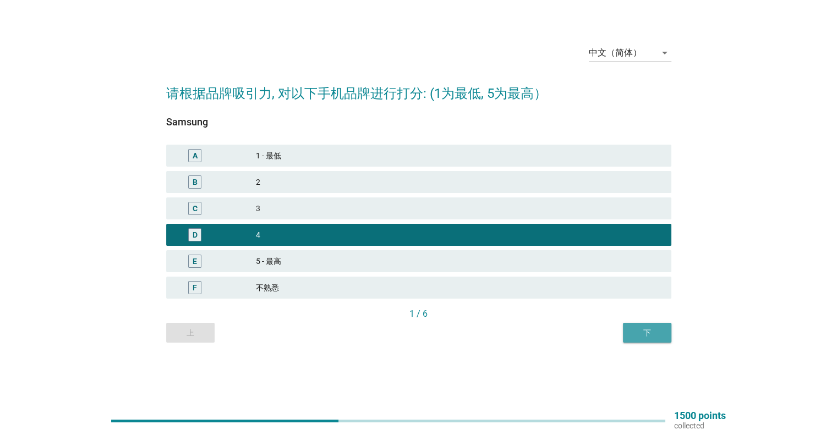
click at [640, 332] on div "下" at bounding box center [646, 333] width 31 height 12
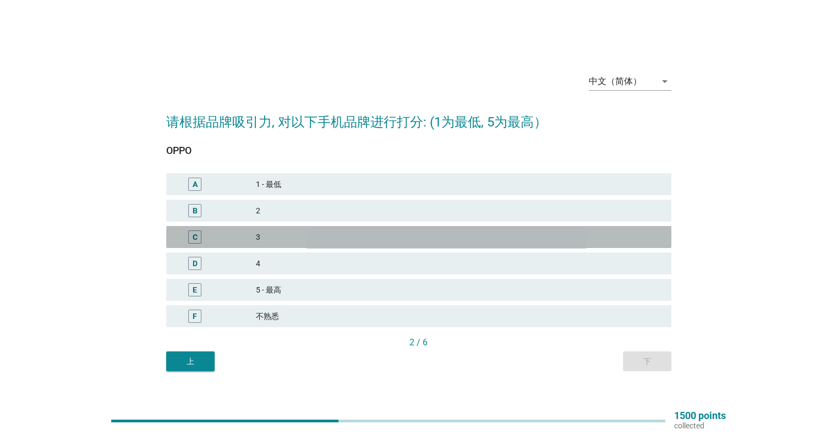
click at [436, 236] on div "3" at bounding box center [459, 236] width 406 height 13
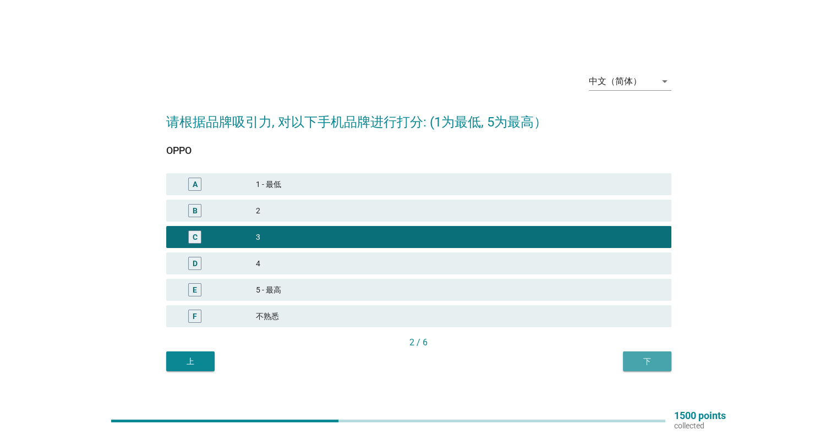
click at [645, 360] on div "下" at bounding box center [646, 362] width 31 height 12
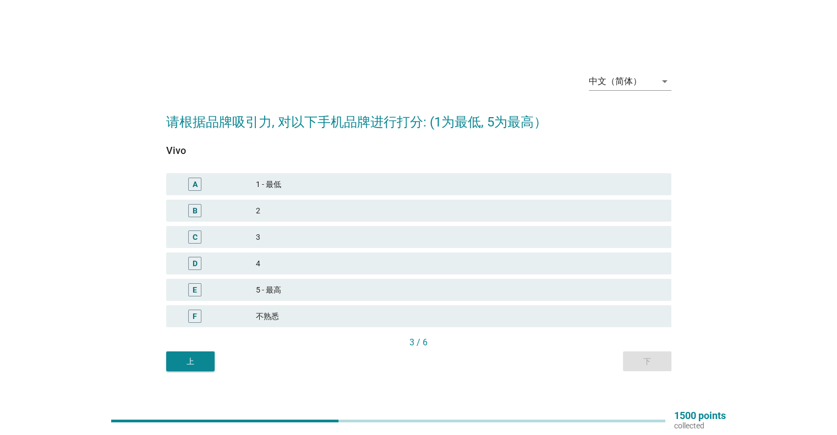
click at [526, 234] on div "3" at bounding box center [459, 236] width 406 height 13
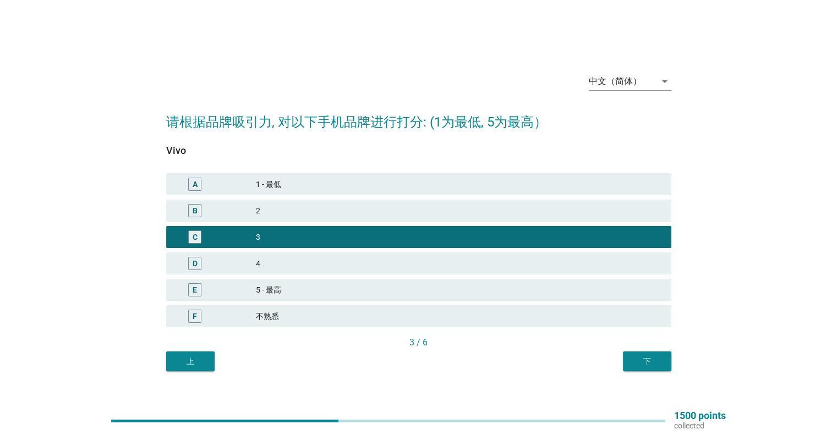
click at [641, 359] on div "下" at bounding box center [646, 362] width 31 height 12
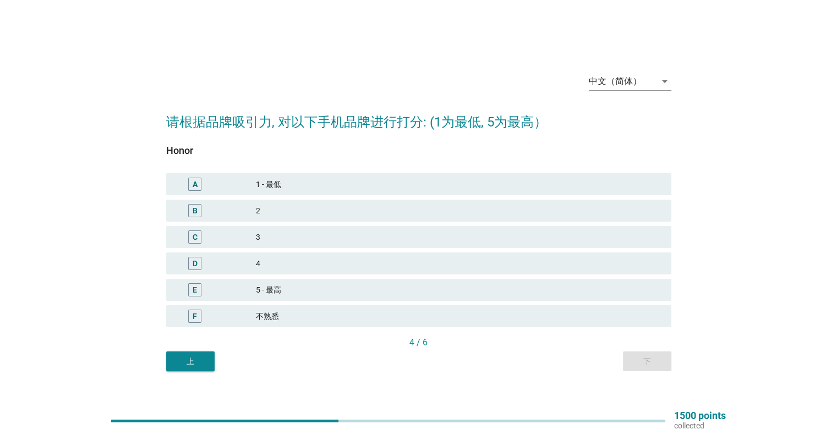
click at [558, 230] on div "3" at bounding box center [459, 236] width 406 height 13
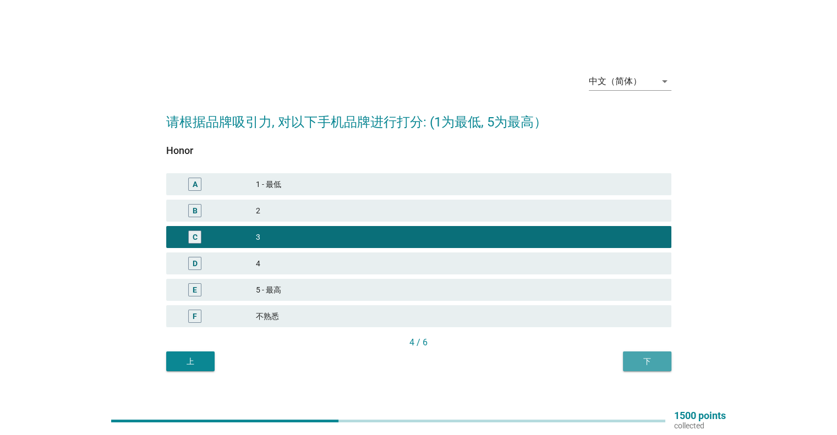
click at [654, 368] on button "下" at bounding box center [647, 361] width 48 height 20
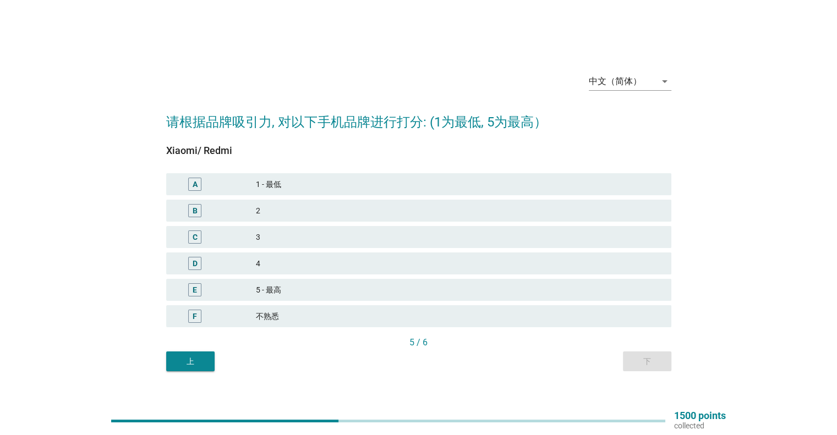
click at [581, 239] on div "3" at bounding box center [459, 236] width 406 height 13
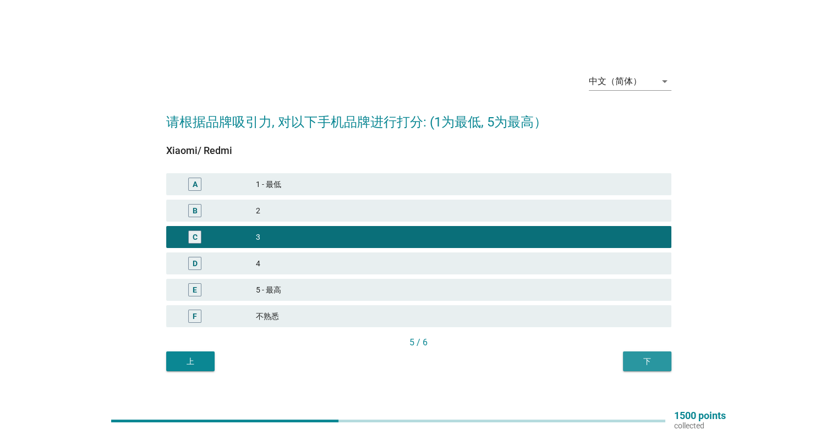
click at [654, 355] on button "下" at bounding box center [647, 361] width 48 height 20
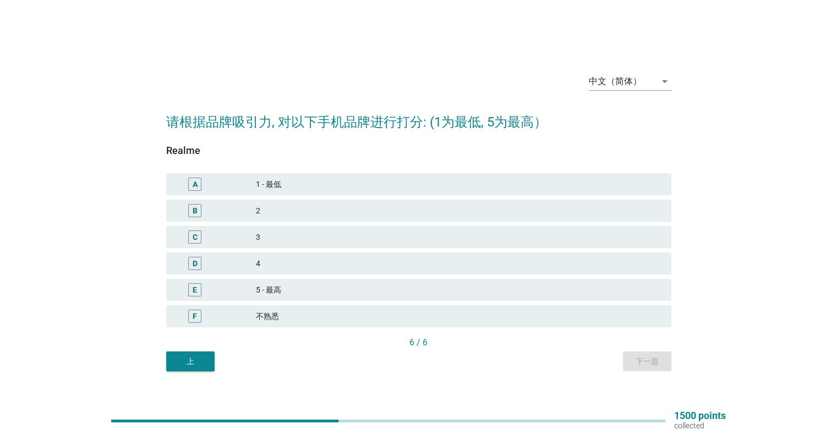
click at [530, 239] on div "3" at bounding box center [459, 236] width 406 height 13
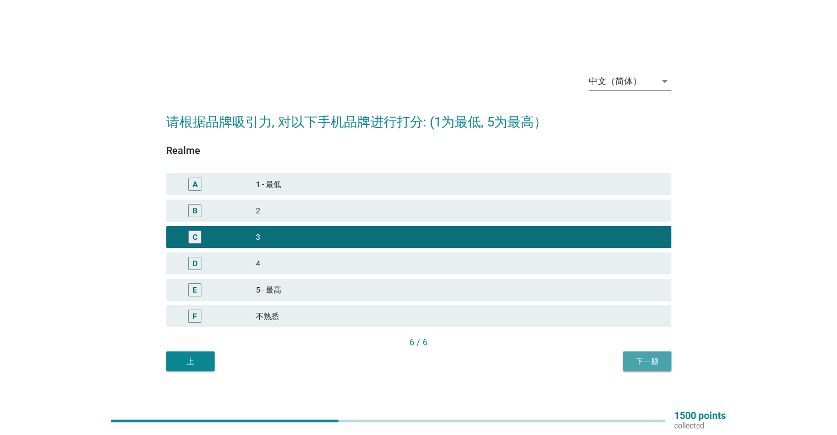
click at [637, 360] on div "下一题" at bounding box center [646, 362] width 31 height 12
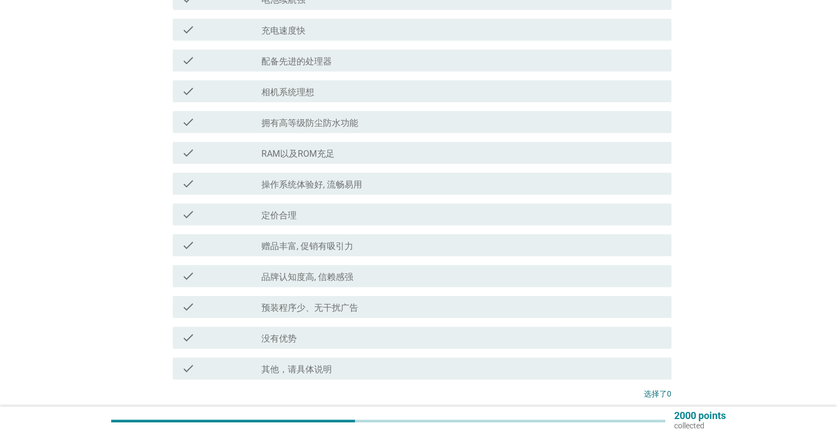
scroll to position [275, 0]
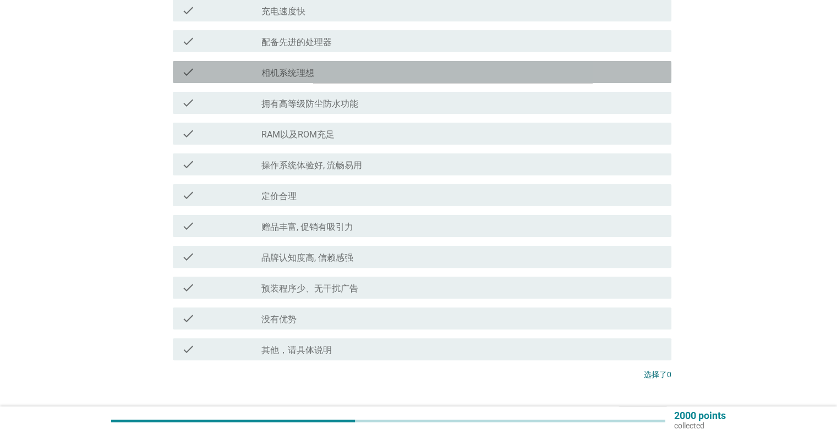
click at [425, 81] on div "check check_box_outline_blank 相机系统理想" at bounding box center [422, 72] width 498 height 22
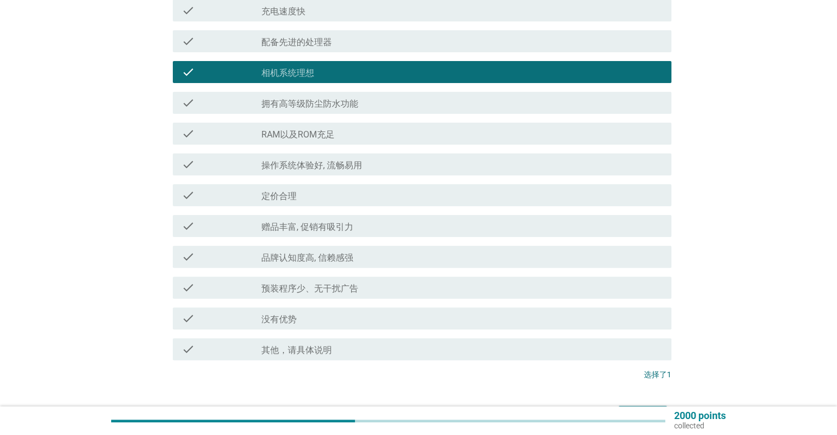
click at [444, 196] on div "check_box_outline_blank 定价合理" at bounding box center [461, 195] width 400 height 13
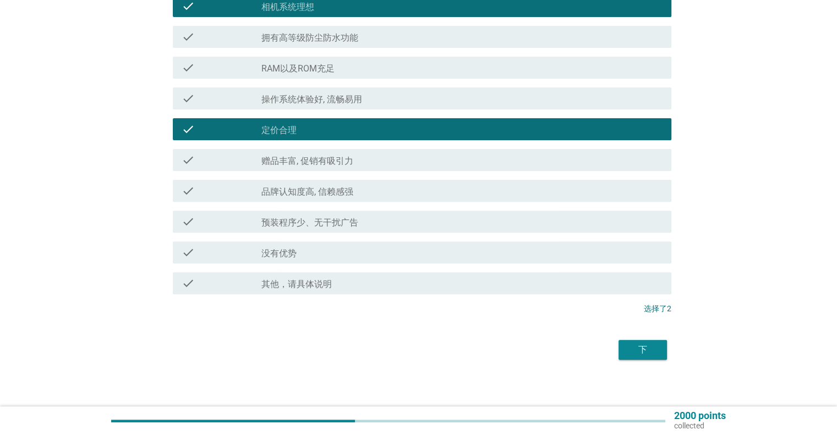
scroll to position [347, 0]
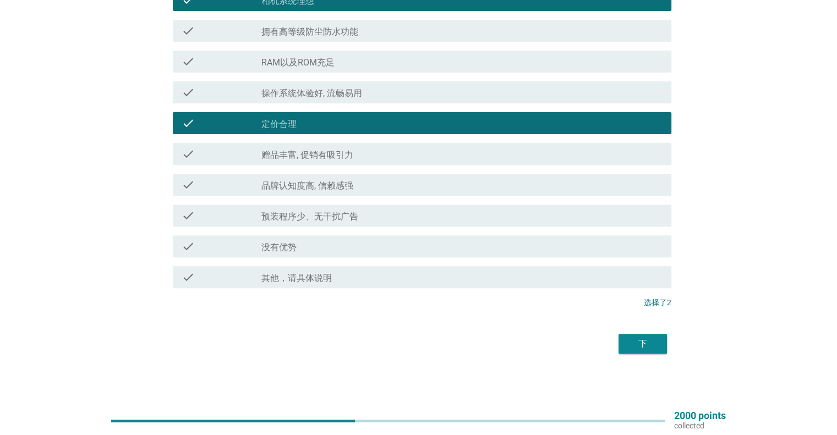
click at [476, 186] on div "check_box_outline_blank 品牌认知度高, 信赖感强" at bounding box center [461, 184] width 400 height 13
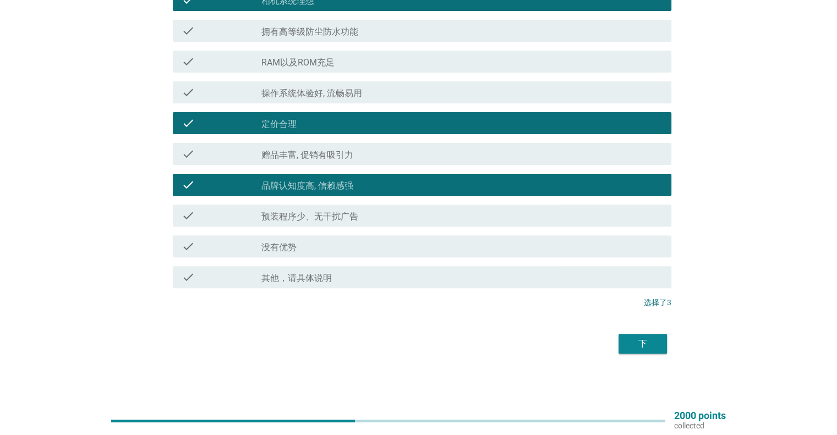
click at [644, 345] on div "下" at bounding box center [642, 343] width 31 height 13
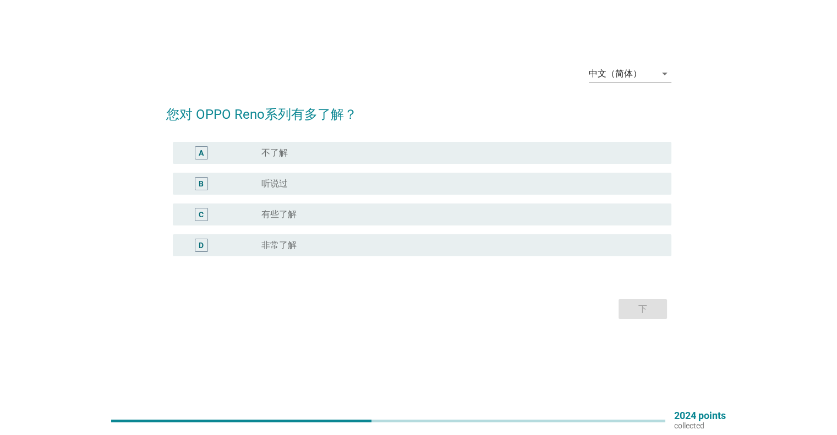
scroll to position [0, 0]
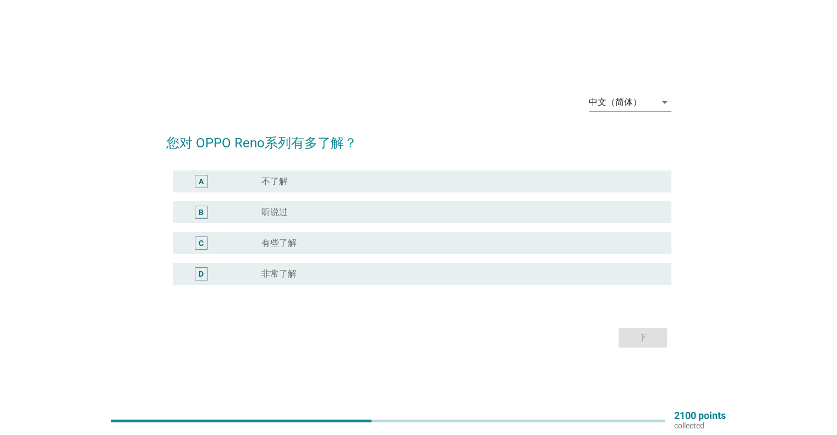
click at [438, 213] on div "radio_button_unchecked 听说过" at bounding box center [457, 212] width 392 height 11
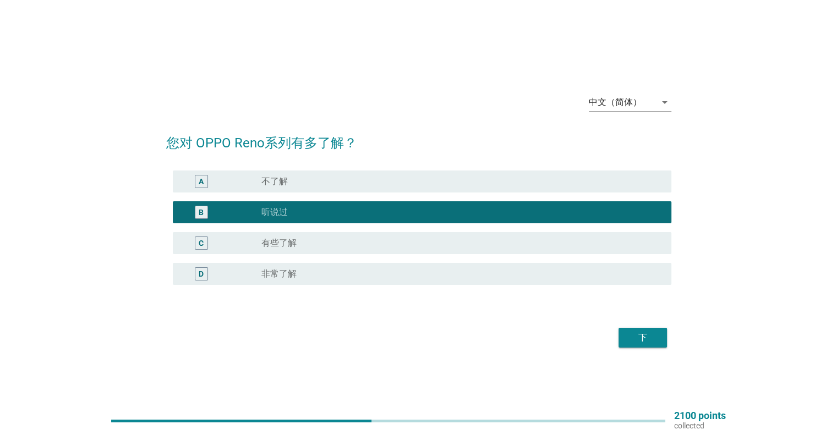
click at [640, 344] on button "下" at bounding box center [642, 338] width 48 height 20
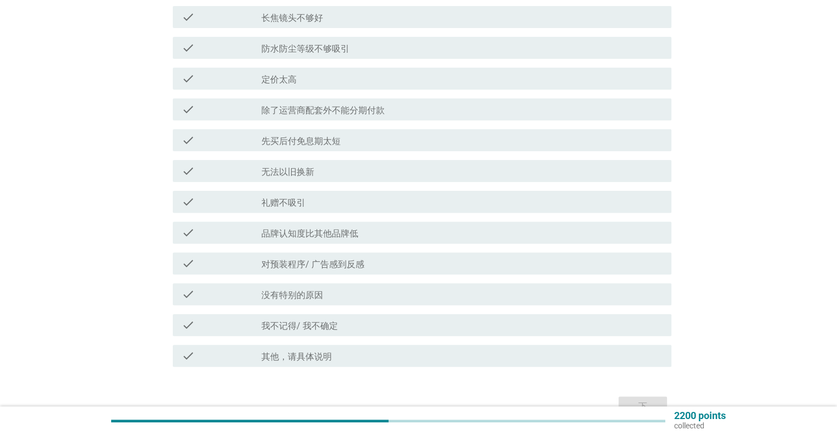
scroll to position [385, 0]
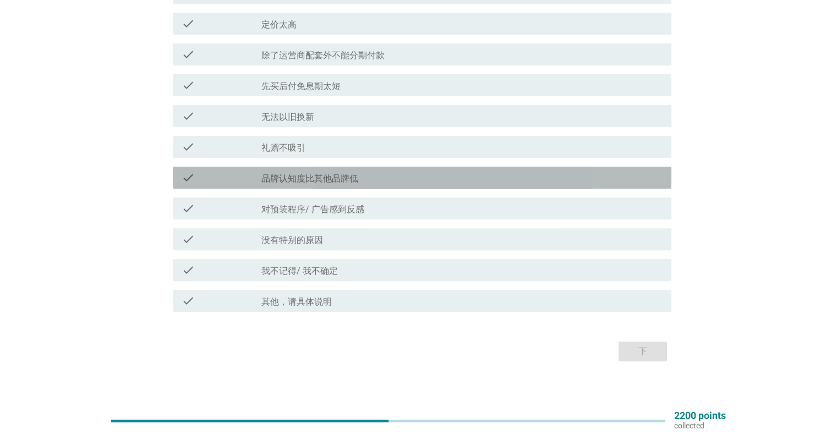
click at [468, 174] on div "check_box_outline_blank 品牌认知度比其他品牌低" at bounding box center [461, 177] width 400 height 13
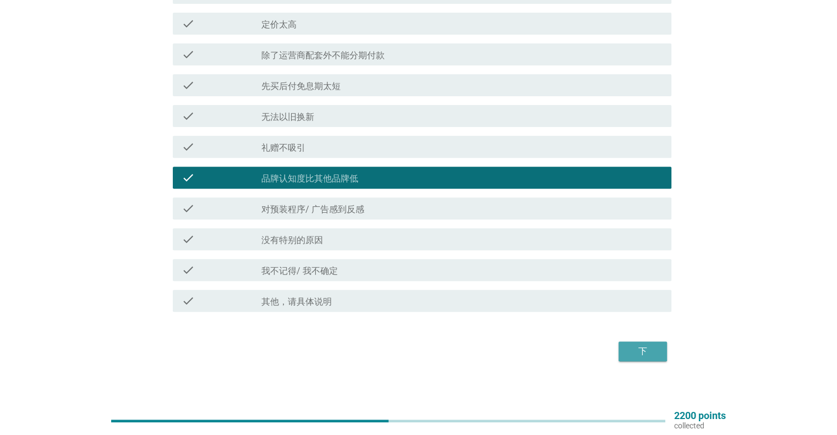
click at [646, 345] on div "下" at bounding box center [642, 351] width 31 height 13
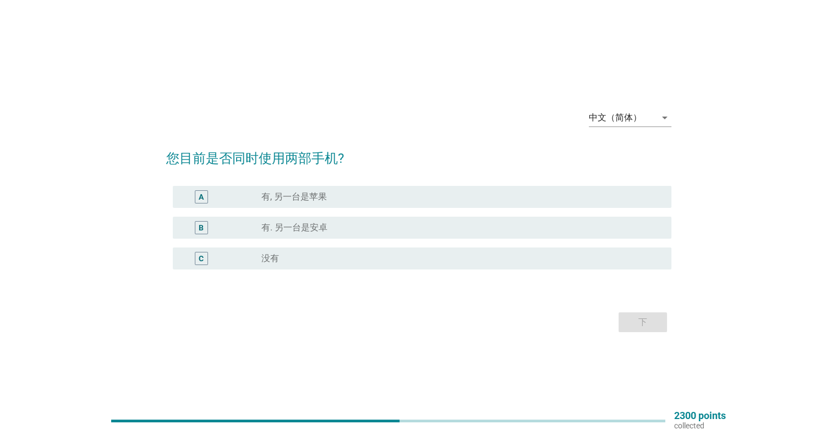
click at [378, 261] on div "radio_button_unchecked 没有" at bounding box center [457, 258] width 392 height 11
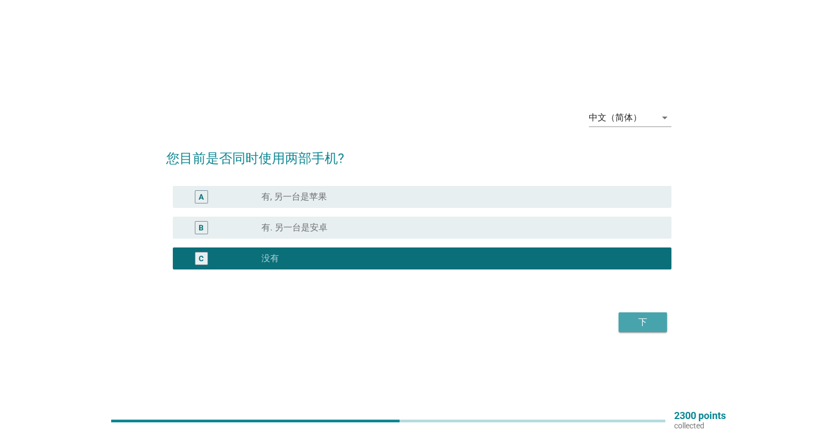
click at [644, 330] on button "下" at bounding box center [642, 322] width 48 height 20
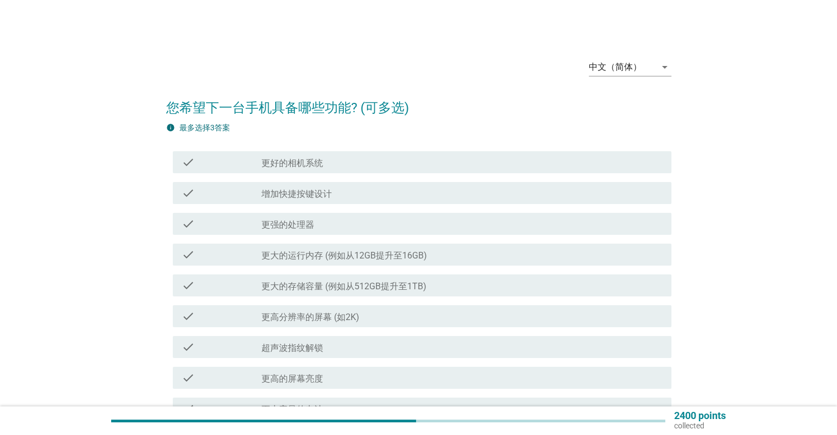
click at [367, 160] on div "check_box_outline_blank 更好的相机系统" at bounding box center [461, 162] width 400 height 13
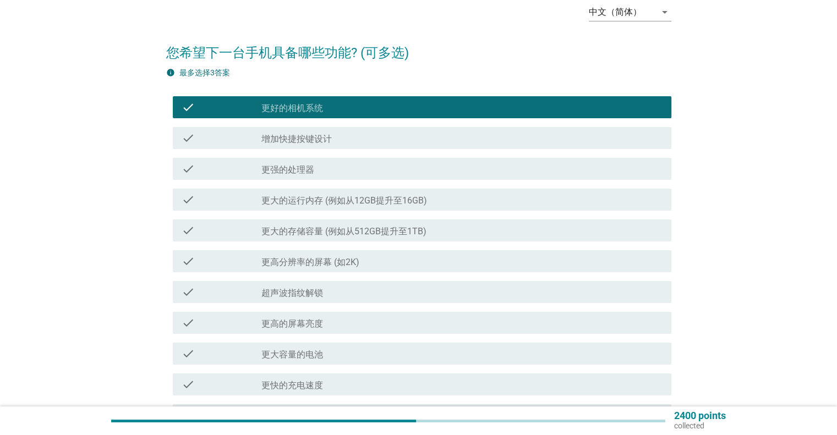
scroll to position [110, 0]
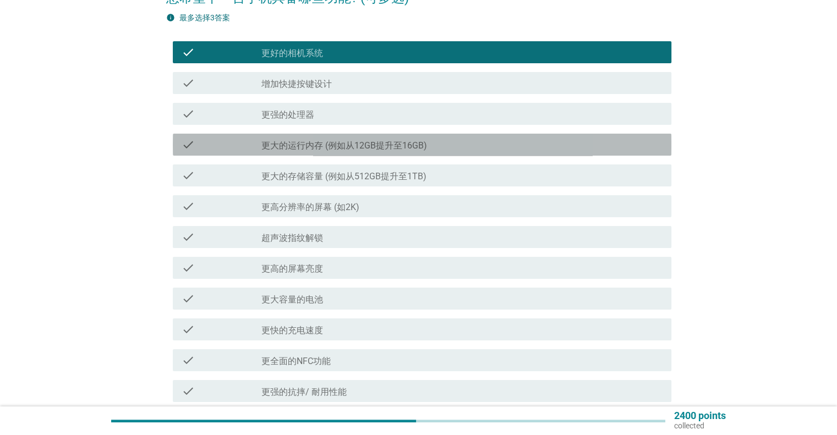
click at [442, 149] on div "check_box_outline_blank 更大的运行内存 (例如从12GB提升至16GB)" at bounding box center [461, 144] width 400 height 13
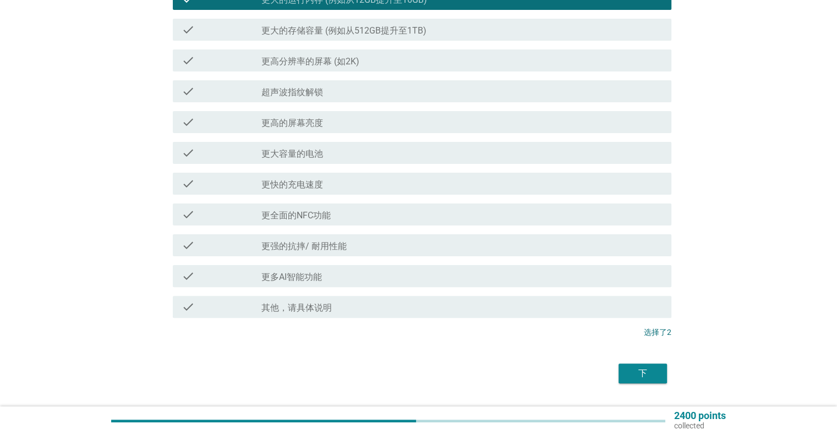
scroll to position [275, 0]
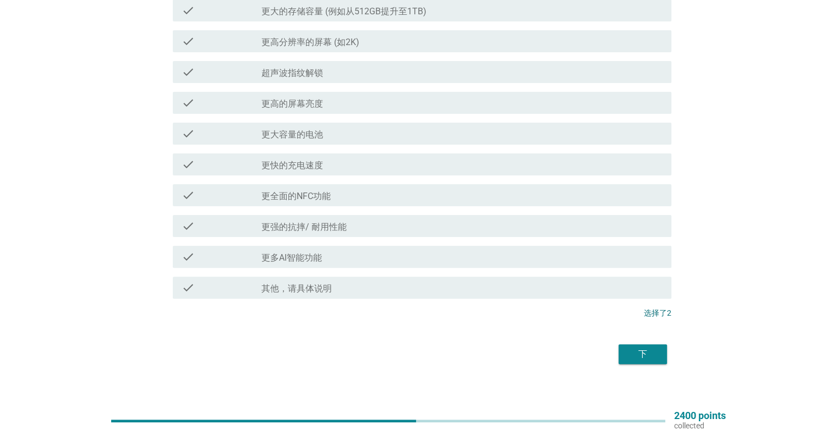
click at [445, 141] on div "check check_box_outline_blank 更大容量的电池" at bounding box center [422, 134] width 498 height 22
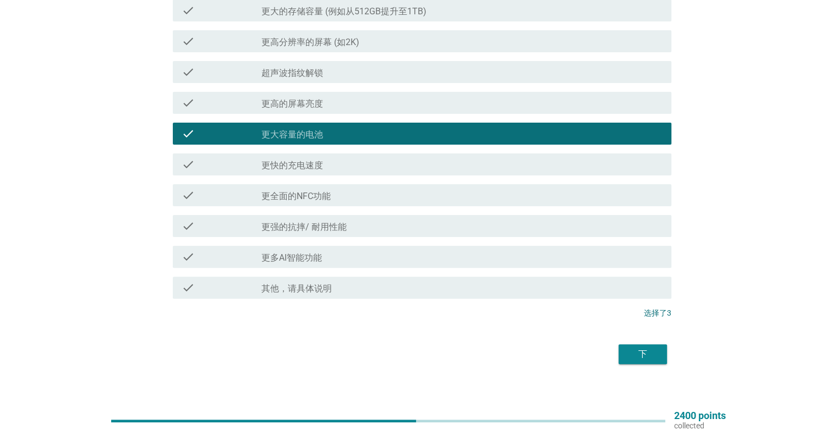
click at [635, 354] on div "下" at bounding box center [642, 354] width 31 height 13
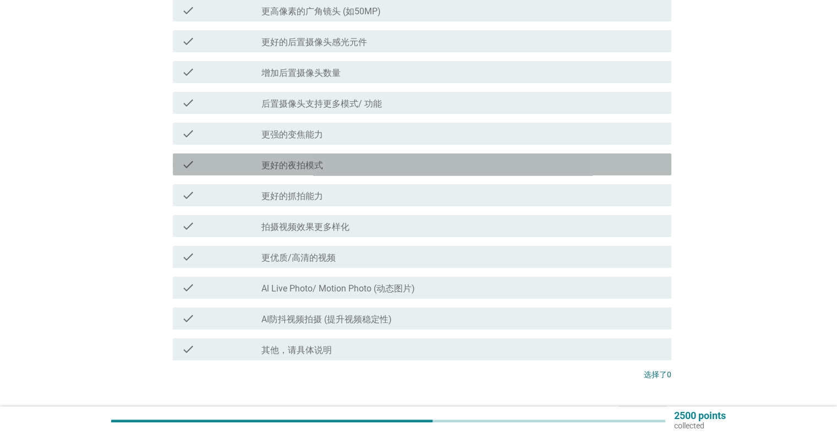
click at [405, 171] on div "check_box_outline_blank 更好的夜拍模式" at bounding box center [461, 164] width 400 height 13
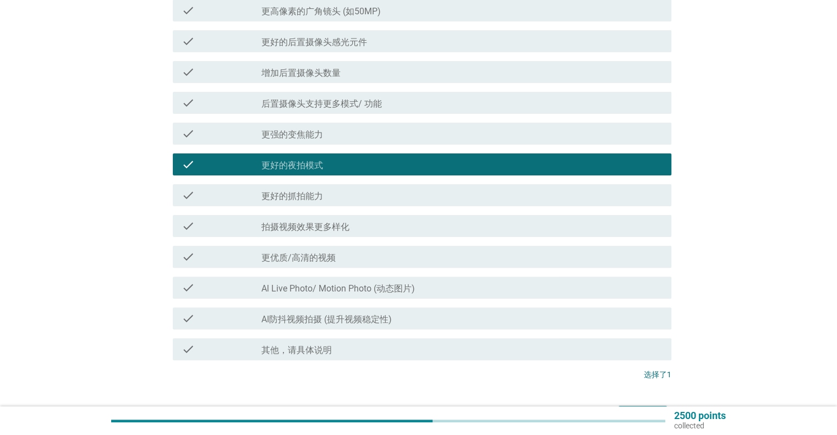
scroll to position [330, 0]
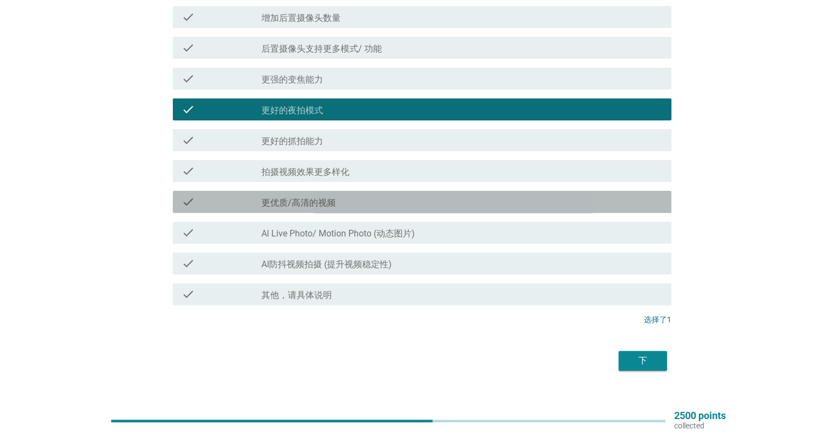
click at [403, 203] on div "check_box_outline_blank 更优质/高清的视频" at bounding box center [461, 201] width 400 height 13
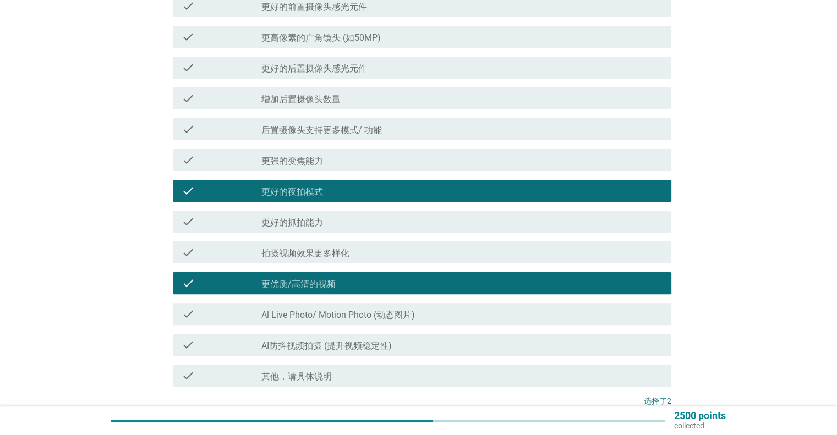
scroll to position [347, 0]
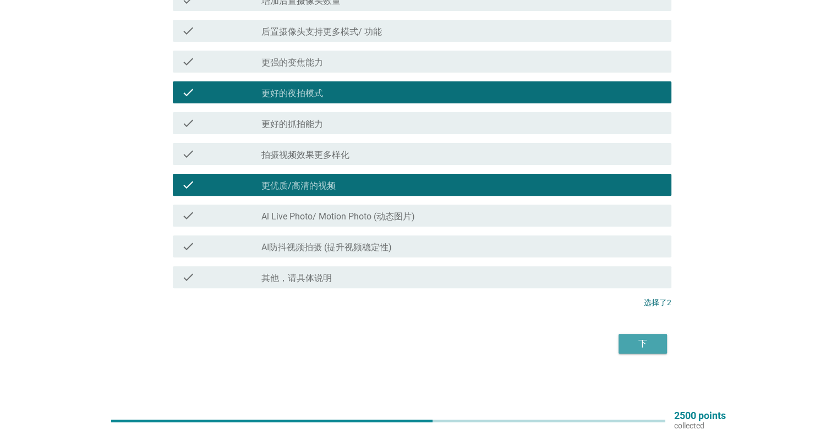
click at [646, 347] on div "下" at bounding box center [642, 343] width 31 height 13
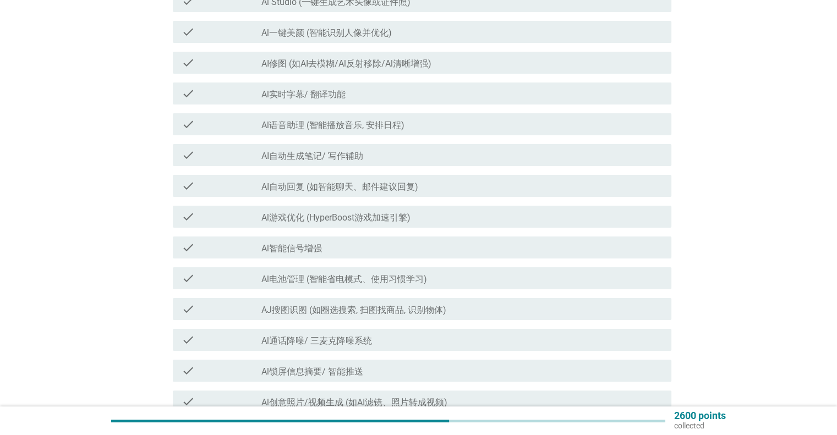
scroll to position [220, 0]
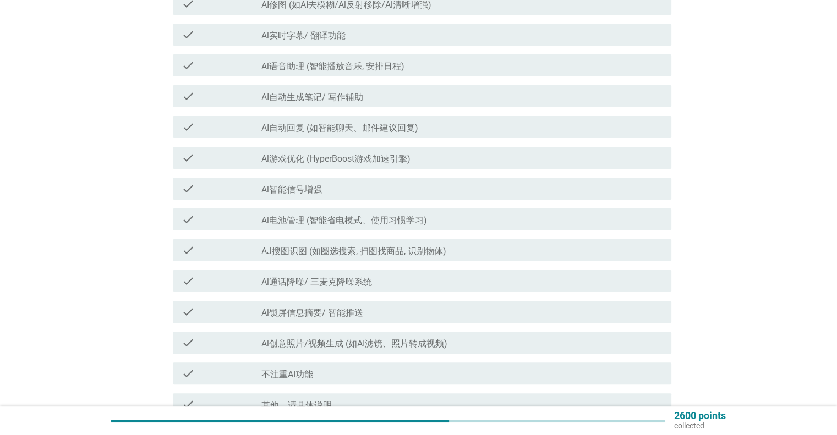
click at [404, 40] on div "check_box_outline_blank Al实时字幕/ 翻译功能" at bounding box center [461, 34] width 400 height 13
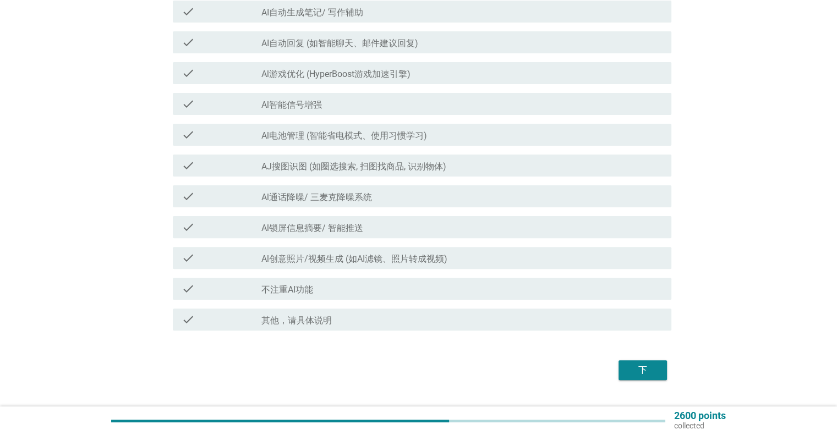
scroll to position [331, 0]
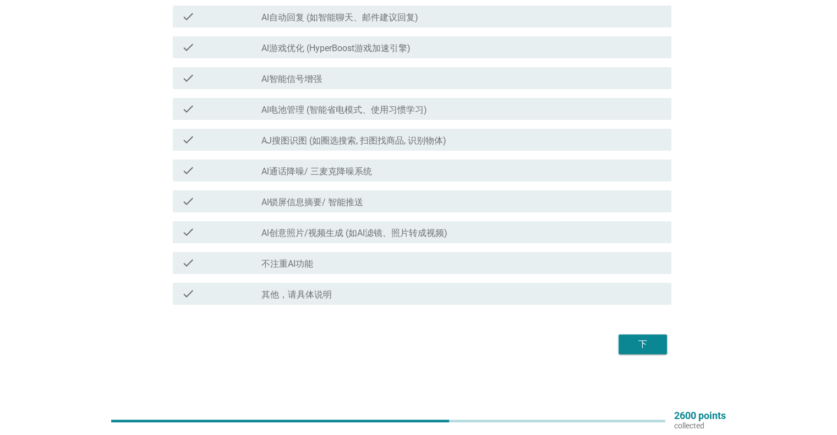
click at [631, 338] on div "下" at bounding box center [642, 344] width 31 height 13
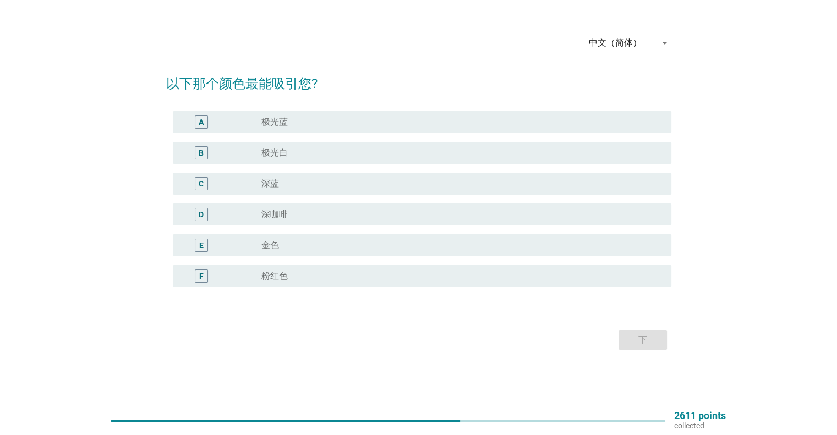
scroll to position [0, 0]
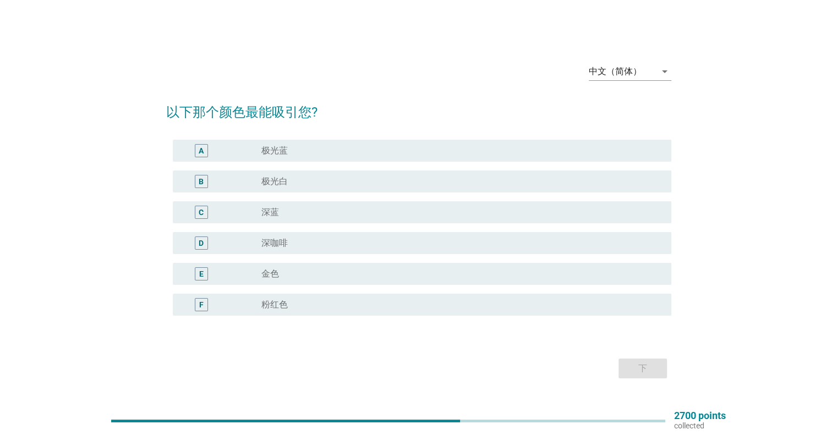
click at [422, 179] on div "radio_button_unchecked 极光白" at bounding box center [457, 181] width 392 height 11
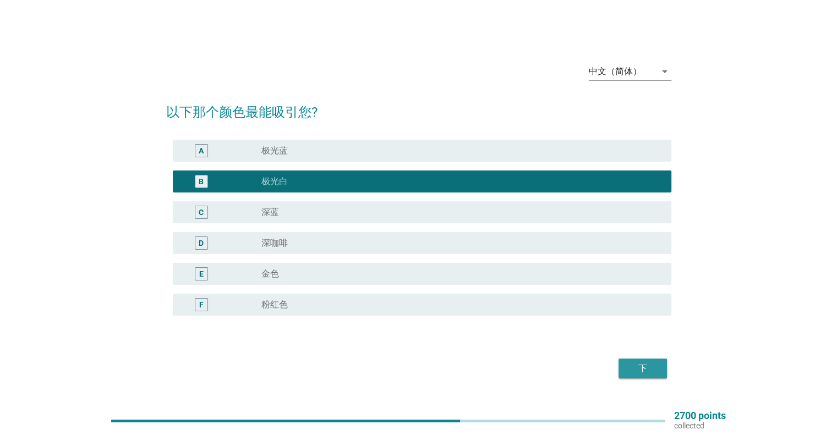
click at [635, 370] on div "下" at bounding box center [642, 368] width 31 height 13
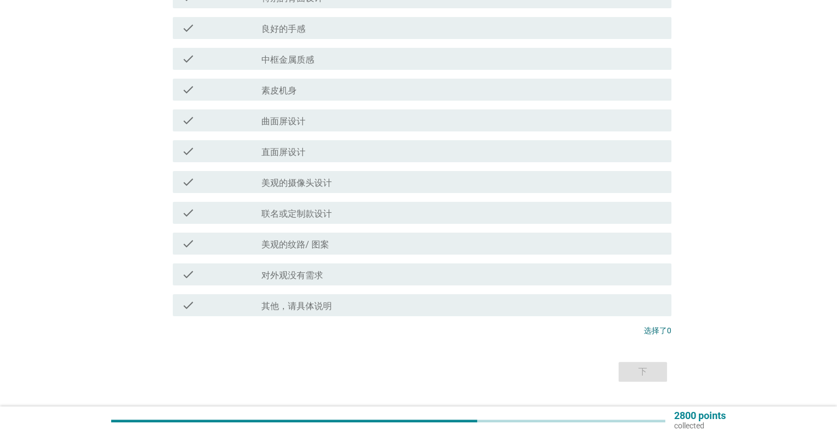
scroll to position [110, 0]
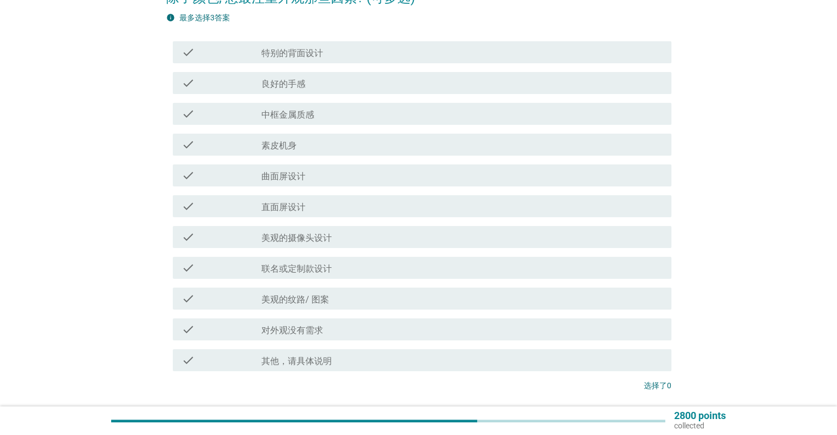
click at [453, 72] on div "check check_box_outline_blank 良好的手感" at bounding box center [418, 83] width 505 height 31
click at [421, 88] on div "check_box_outline_blank 良好的手感" at bounding box center [461, 82] width 400 height 13
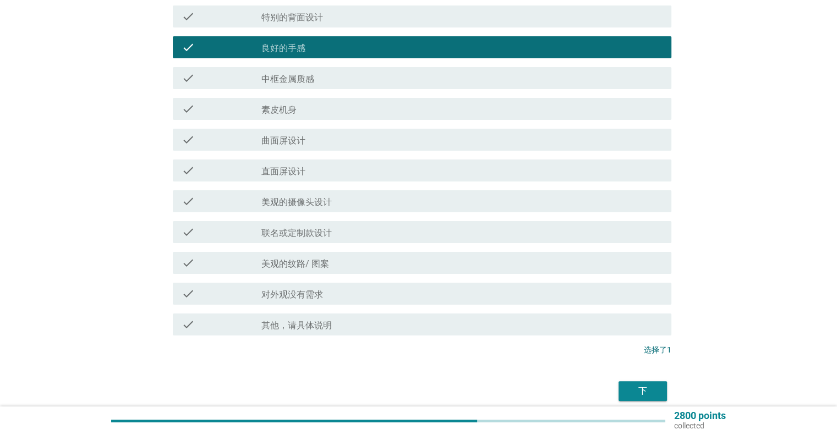
scroll to position [193, 0]
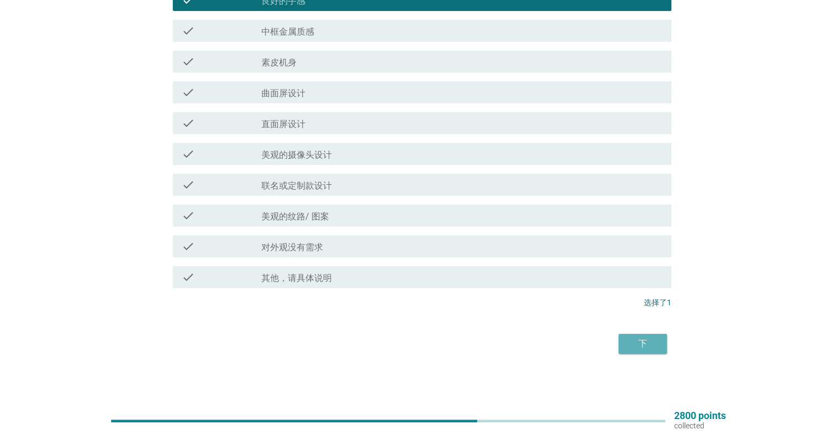
drag, startPoint x: 629, startPoint y: 338, endPoint x: 532, endPoint y: 340, distance: 96.3
click at [536, 340] on div "下" at bounding box center [418, 344] width 505 height 26
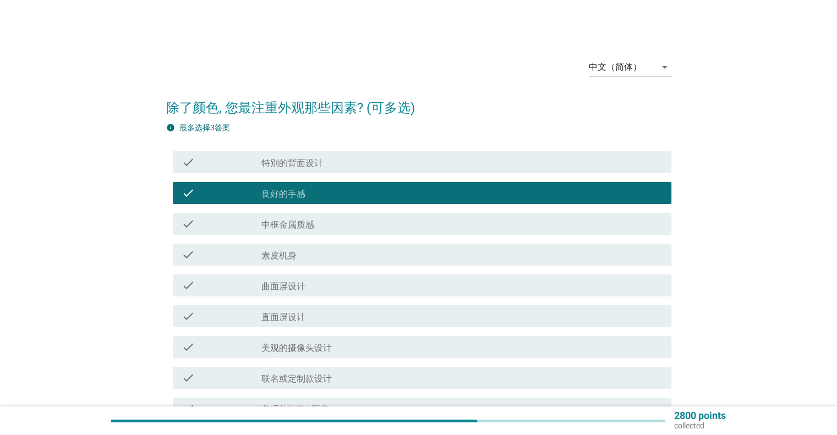
scroll to position [165, 0]
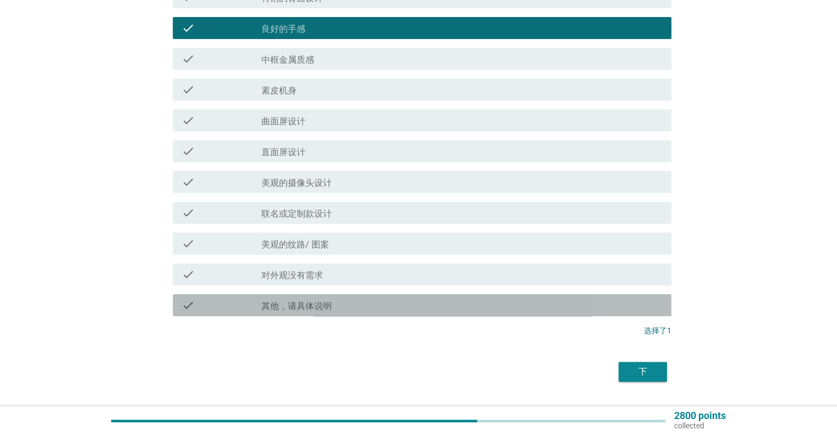
click at [347, 306] on div "check_box_outline_blank 其他，请具体说明" at bounding box center [461, 305] width 400 height 13
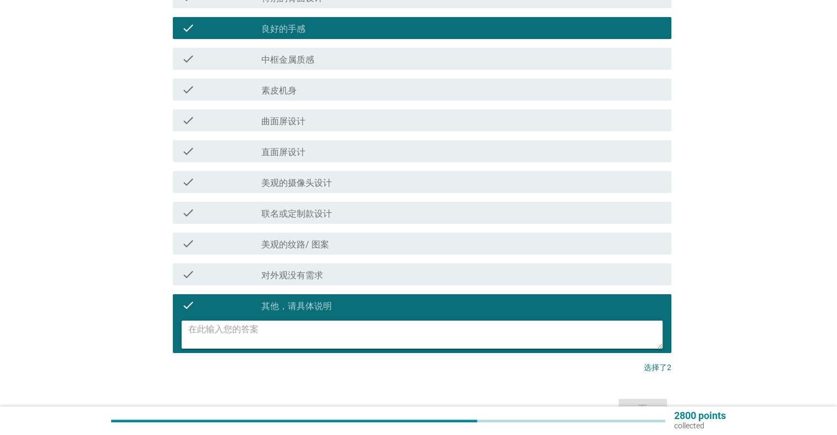
click at [306, 327] on textarea at bounding box center [425, 335] width 474 height 28
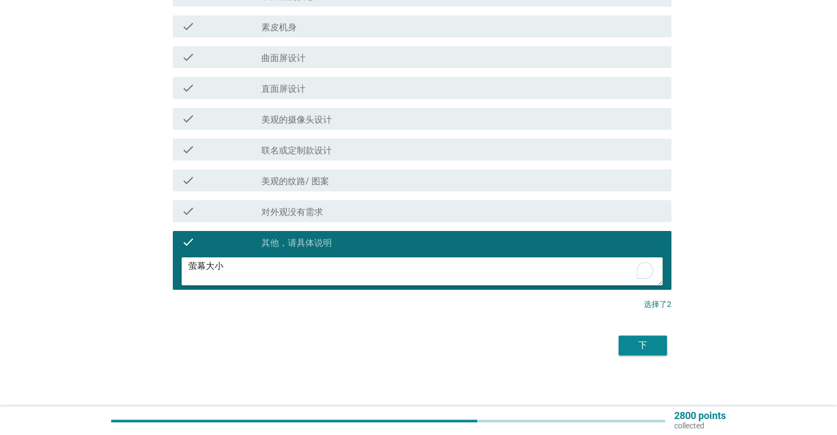
scroll to position [229, 0]
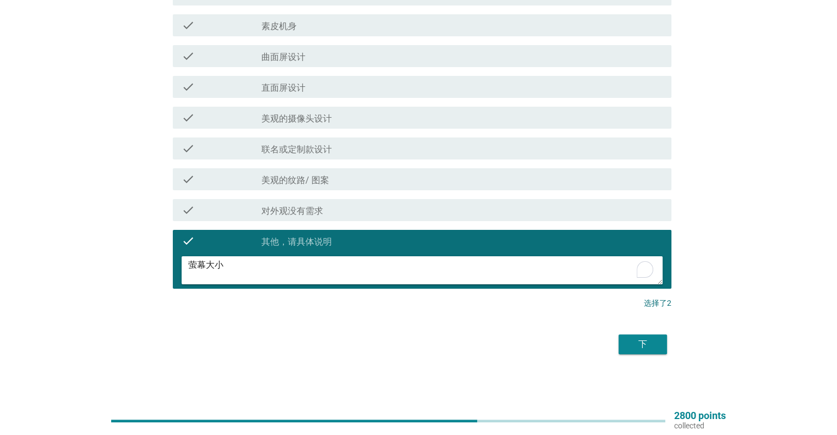
type textarea "萤幕大小"
click at [641, 339] on div "下" at bounding box center [642, 344] width 31 height 13
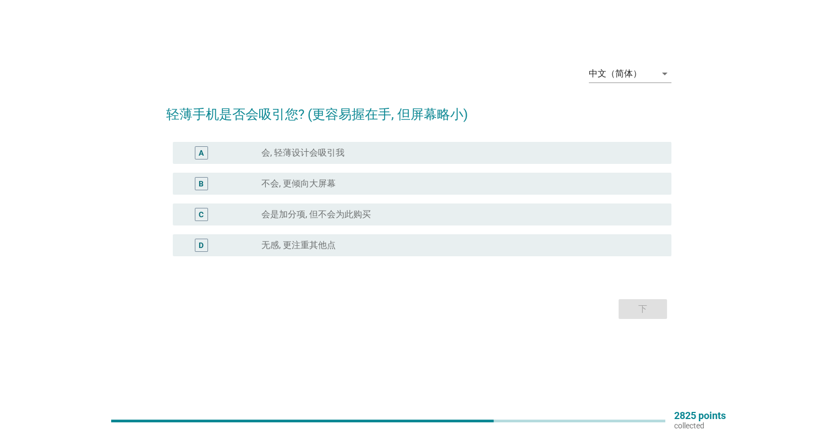
scroll to position [0, 0]
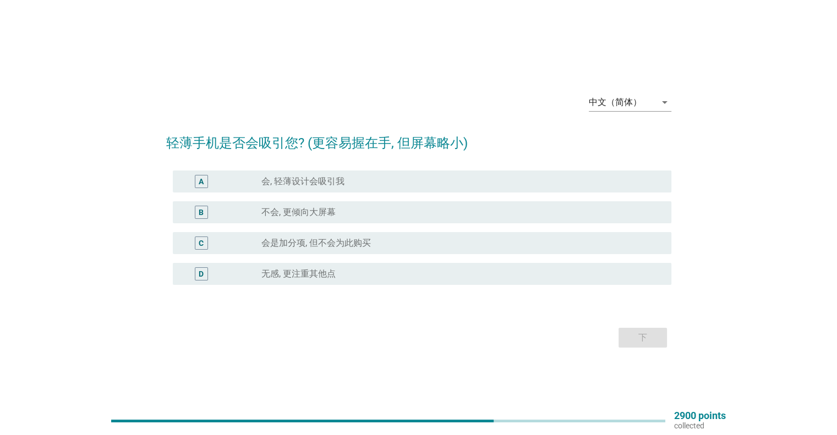
click at [353, 182] on div "radio_button_unchecked 会, 轻薄设计会吸引我" at bounding box center [457, 181] width 392 height 11
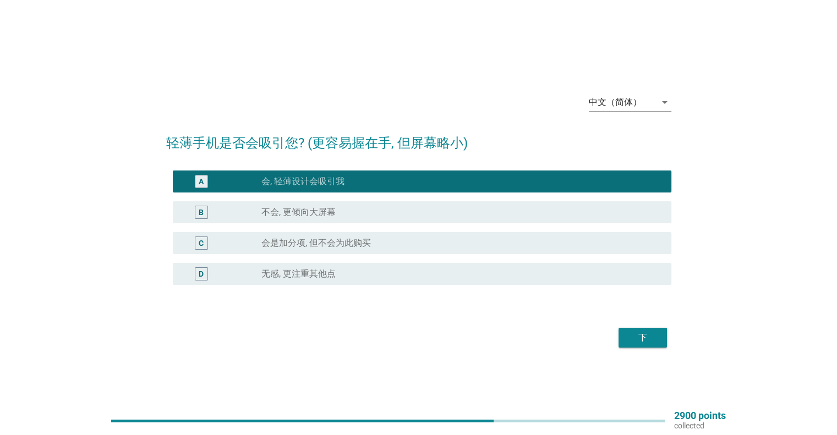
click at [412, 222] on div "B radio_button_unchecked 不会, 更倾向大屏幕" at bounding box center [422, 212] width 498 height 22
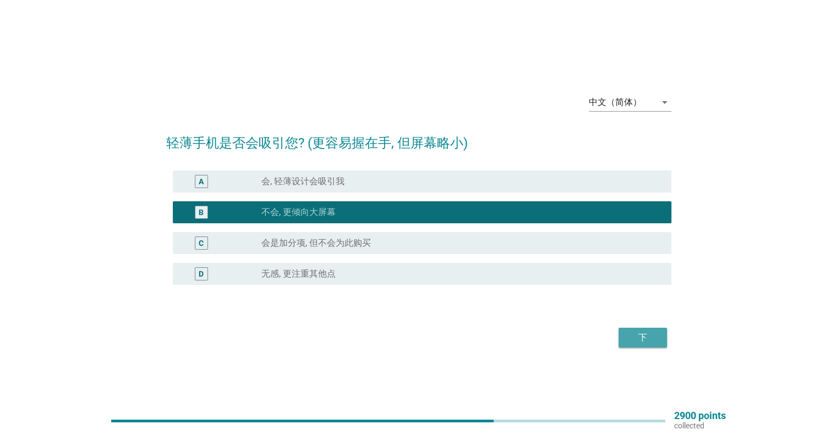
click at [635, 338] on div "下" at bounding box center [642, 337] width 31 height 13
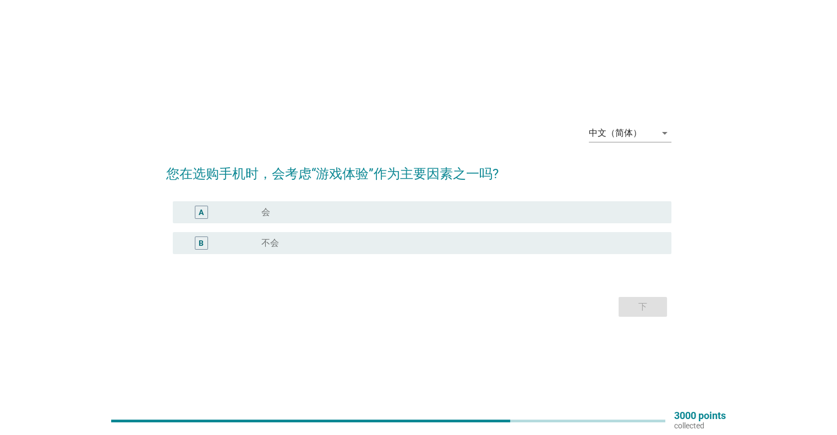
click at [337, 238] on div "radio_button_unchecked 不会" at bounding box center [457, 243] width 392 height 11
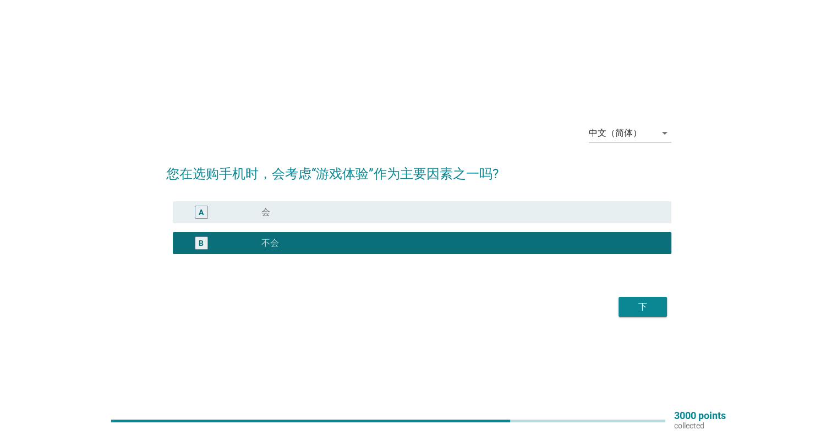
click at [642, 310] on div "下" at bounding box center [642, 306] width 31 height 13
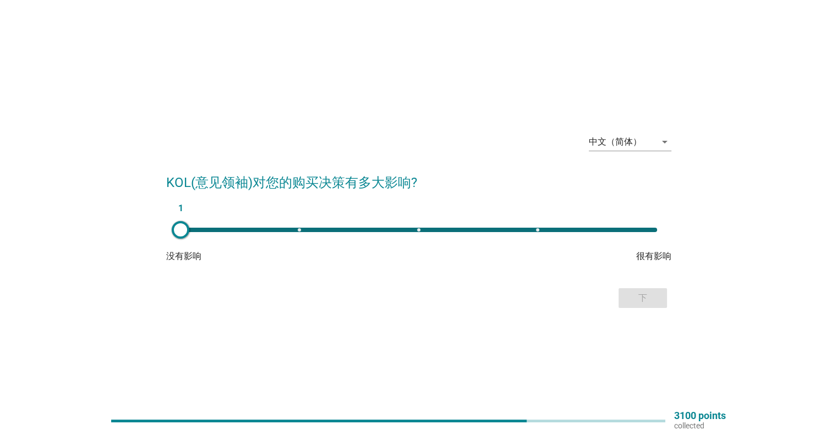
click at [186, 235] on div at bounding box center [181, 230] width 18 height 18
click at [632, 302] on div "下" at bounding box center [642, 298] width 31 height 13
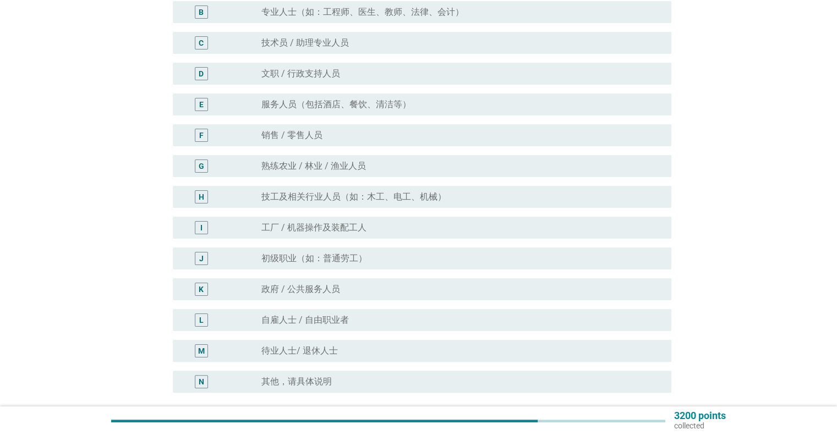
scroll to position [220, 0]
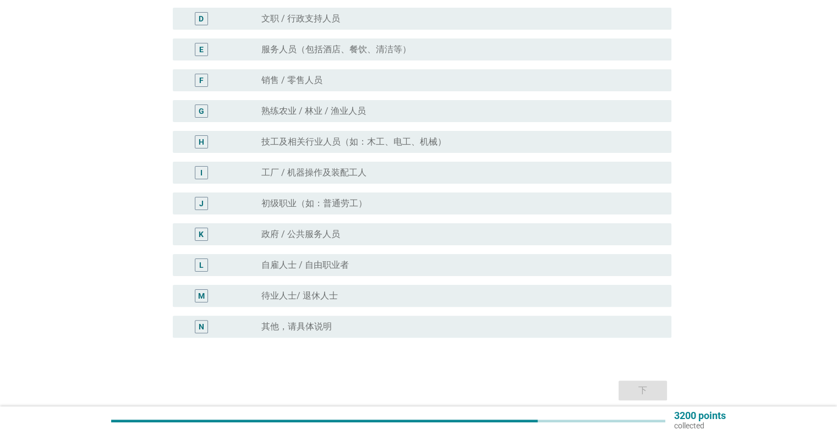
click at [349, 321] on div "radio_button_unchecked 其他，请具体说明" at bounding box center [457, 326] width 392 height 11
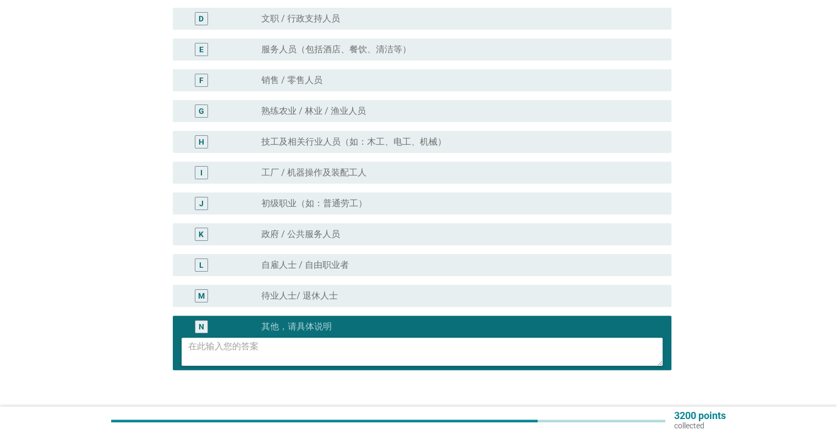
click at [290, 348] on textarea at bounding box center [425, 352] width 474 height 28
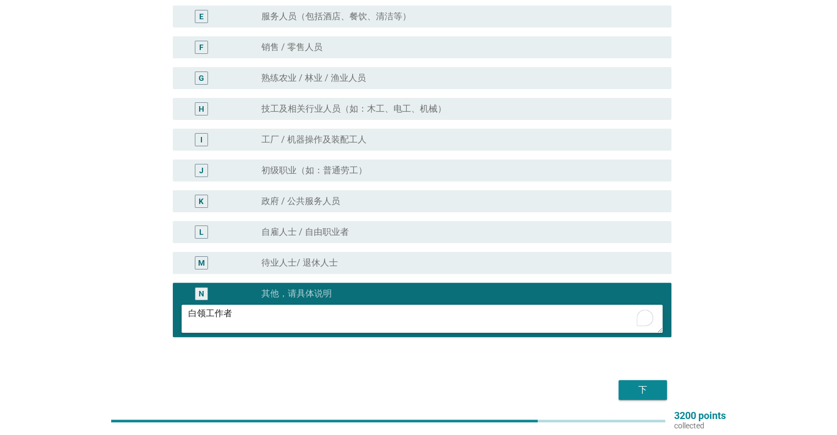
scroll to position [0, 0]
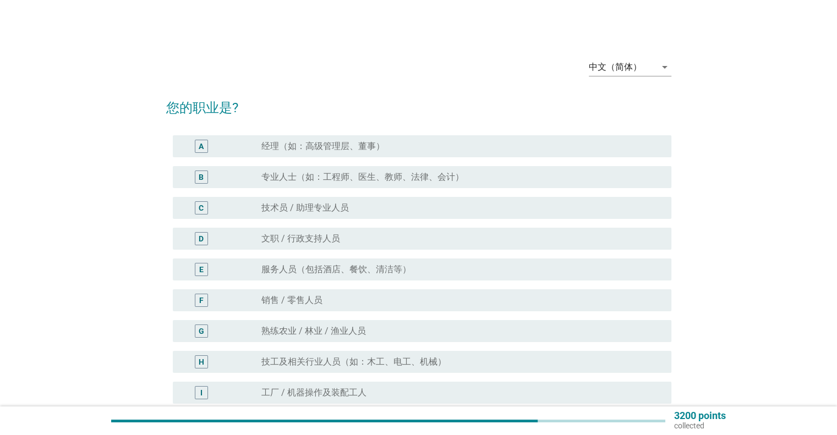
type textarea "白领工作者"
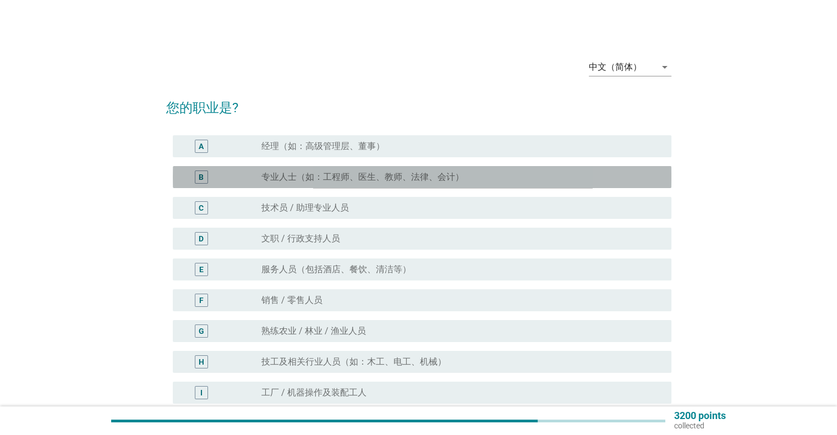
click at [451, 178] on label "专业人士（如：工程师、医生、教师、法律、会计）" at bounding box center [362, 177] width 202 height 11
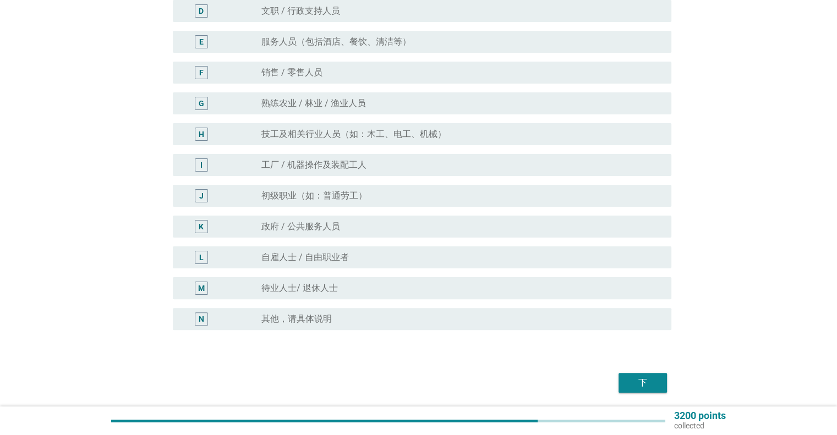
scroll to position [266, 0]
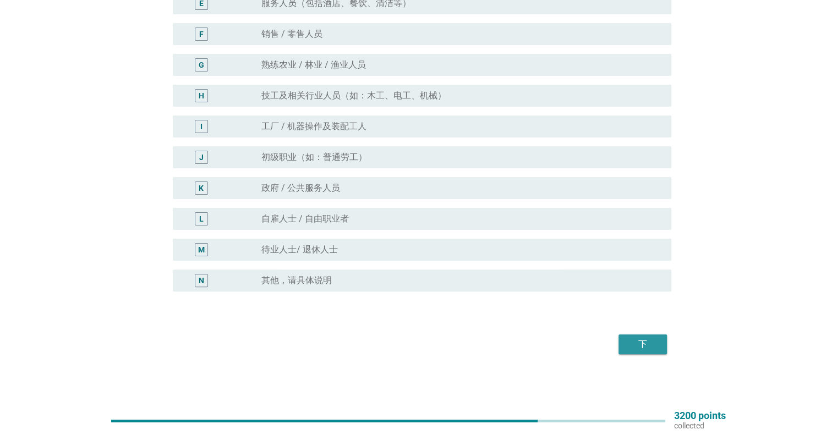
click at [624, 337] on button "下" at bounding box center [642, 344] width 48 height 20
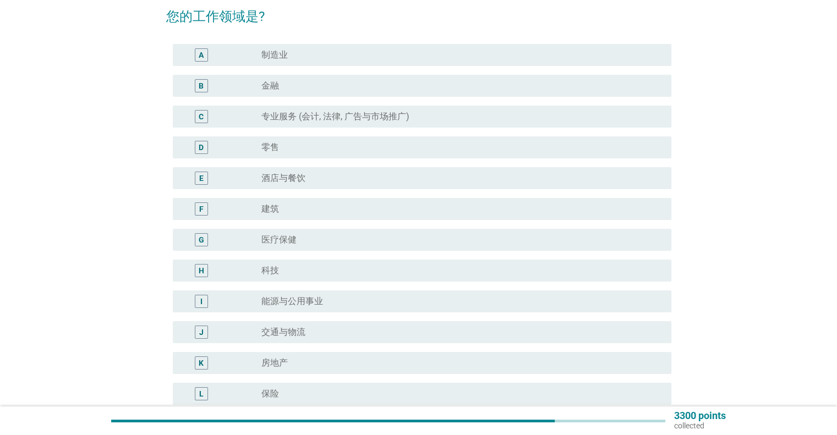
scroll to position [110, 0]
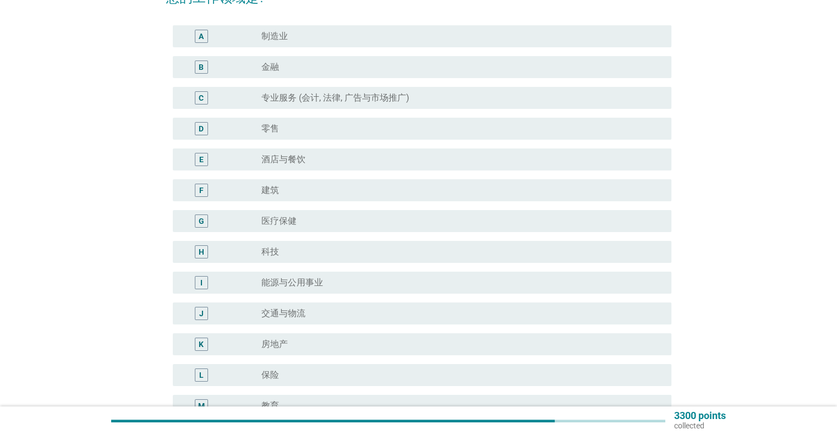
click at [386, 83] on div "C radio_button_unchecked 专业服务 (会计, 法律, 广告与市场推广)" at bounding box center [418, 98] width 505 height 31
click at [422, 72] on div "radio_button_unchecked 金融" at bounding box center [457, 67] width 392 height 11
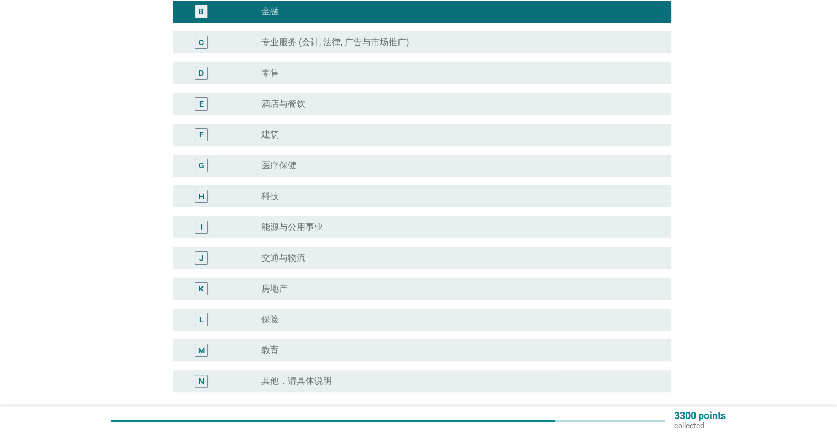
scroll to position [220, 0]
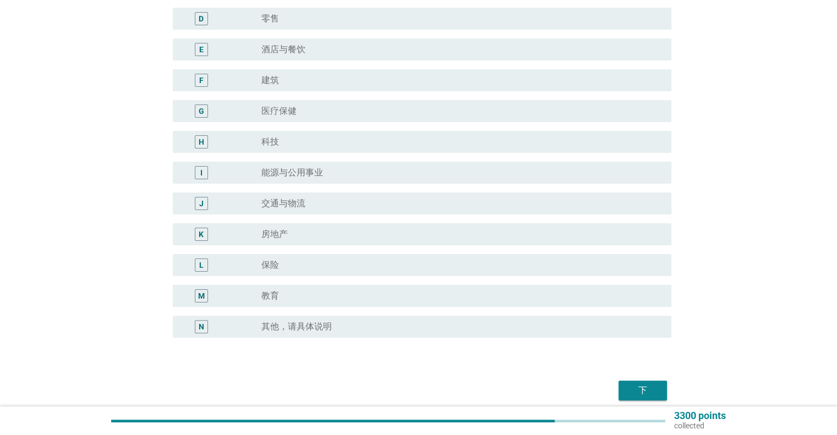
click at [460, 263] on div "radio_button_unchecked 保险" at bounding box center [457, 265] width 392 height 11
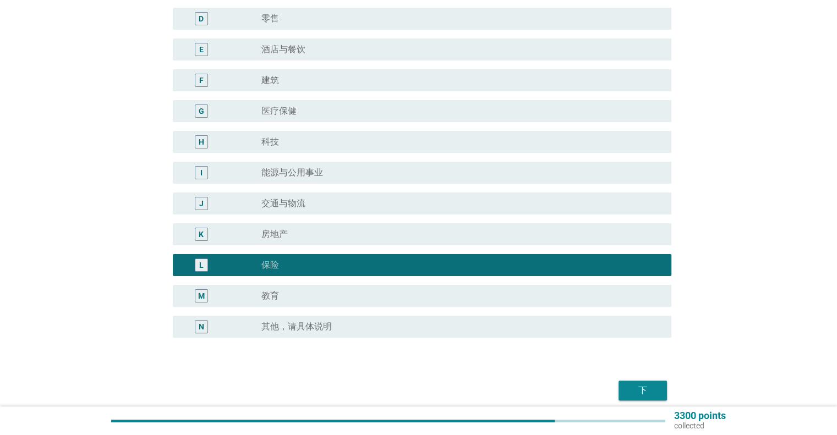
drag, startPoint x: 639, startPoint y: 380, endPoint x: 634, endPoint y: 383, distance: 5.9
click at [639, 381] on button "下" at bounding box center [642, 391] width 48 height 20
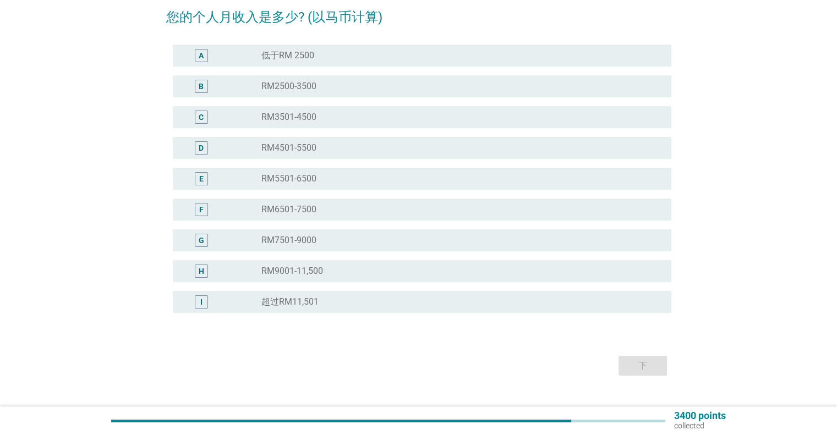
scroll to position [110, 0]
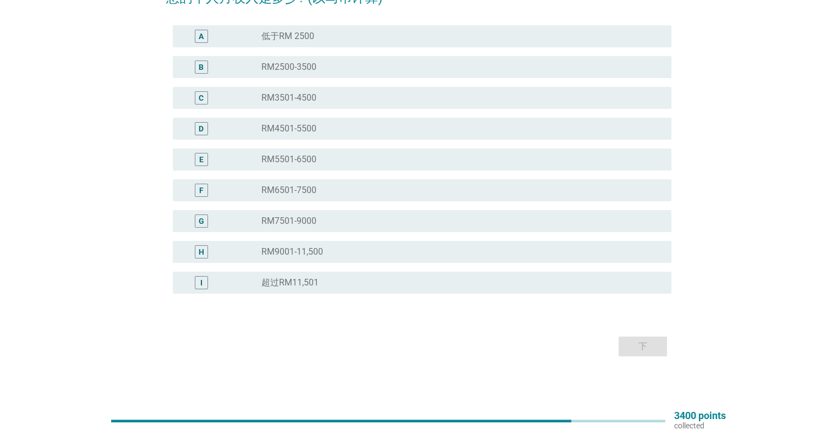
click at [319, 222] on div "radio_button_unchecked RM7501-9000" at bounding box center [457, 221] width 392 height 11
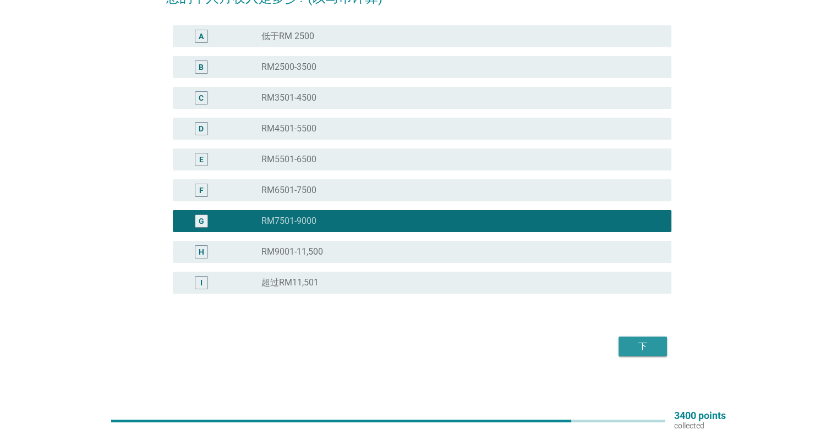
click at [643, 348] on div "下" at bounding box center [642, 346] width 31 height 13
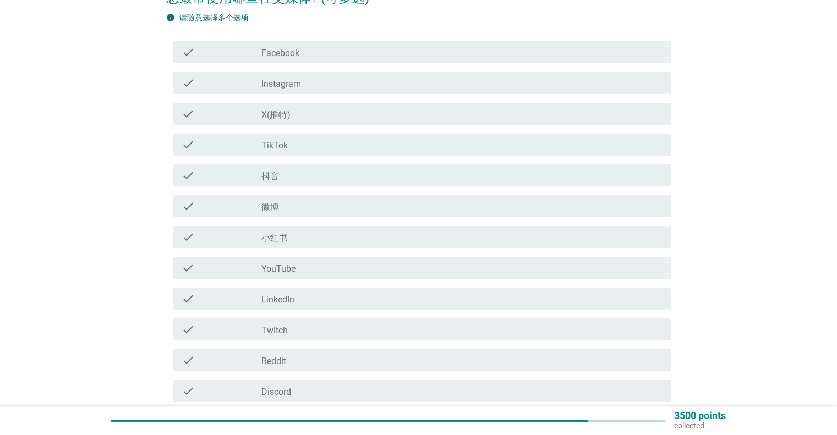
click at [392, 52] on div "check_box_outline_blank Facebook" at bounding box center [461, 52] width 400 height 13
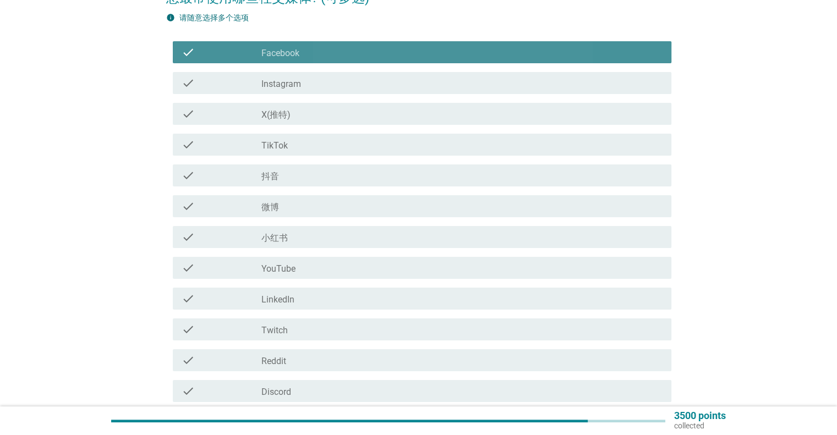
click at [364, 83] on div "check_box_outline_blank Instagram" at bounding box center [461, 82] width 400 height 13
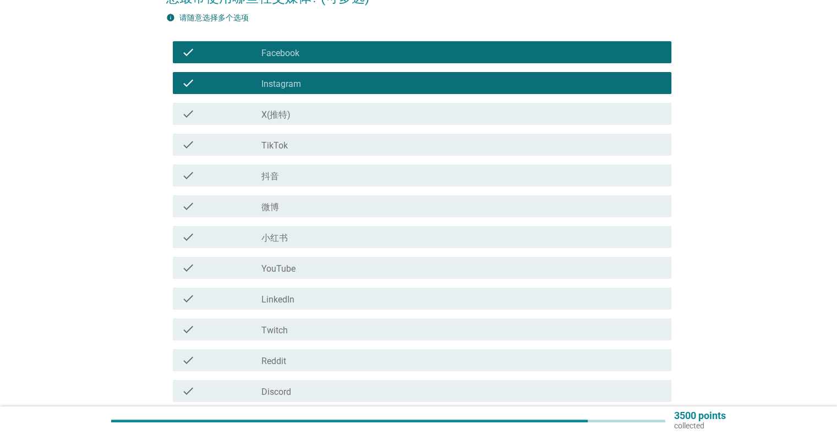
click at [335, 271] on div "check_box_outline_blank YouTube" at bounding box center [461, 267] width 400 height 13
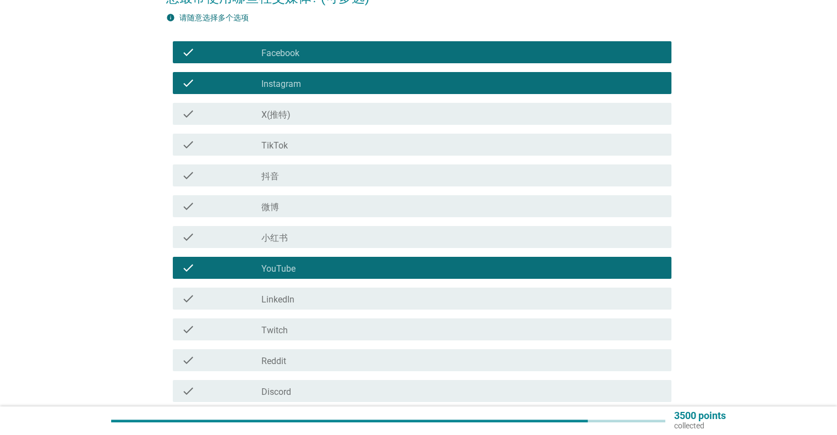
scroll to position [238, 0]
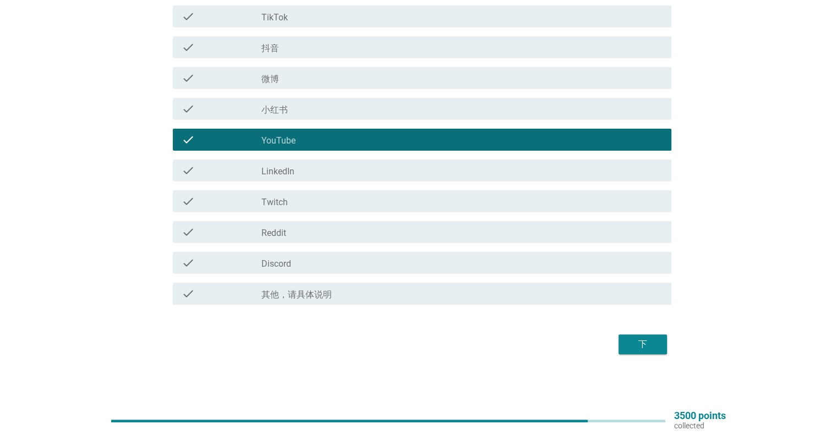
click at [372, 171] on div "check_box_outline_blank LinkedIn" at bounding box center [461, 170] width 400 height 13
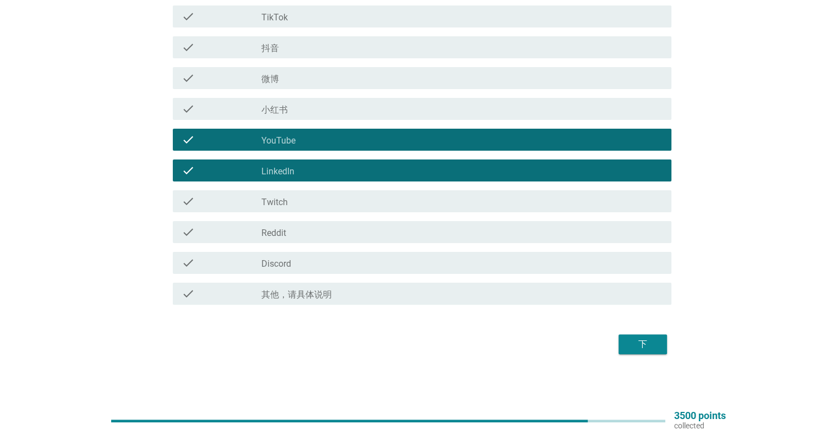
click at [334, 233] on div "check_box_outline_blank Reddit" at bounding box center [461, 232] width 400 height 13
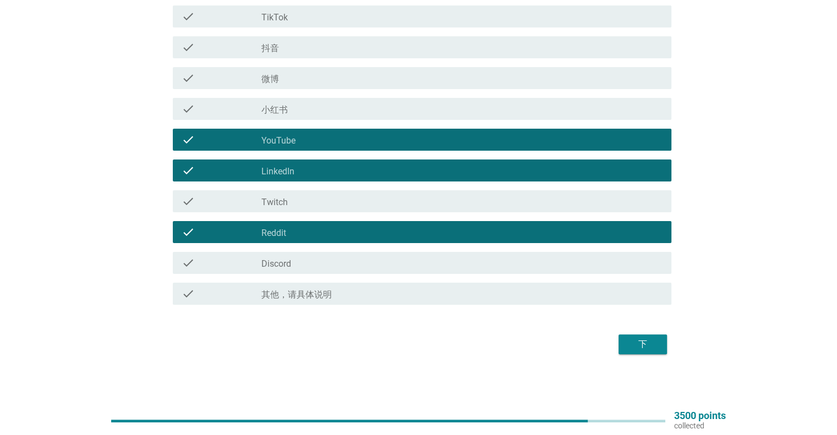
click at [599, 270] on div "check check_box_outline_blank Discord" at bounding box center [422, 263] width 498 height 22
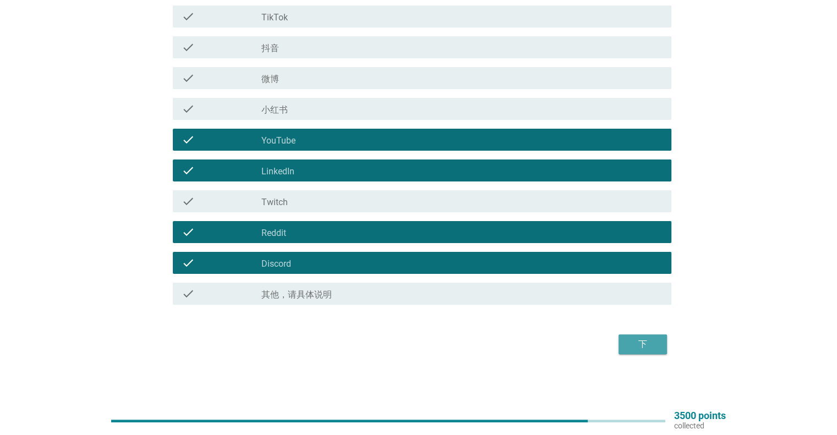
click at [628, 340] on div "下" at bounding box center [642, 344] width 31 height 13
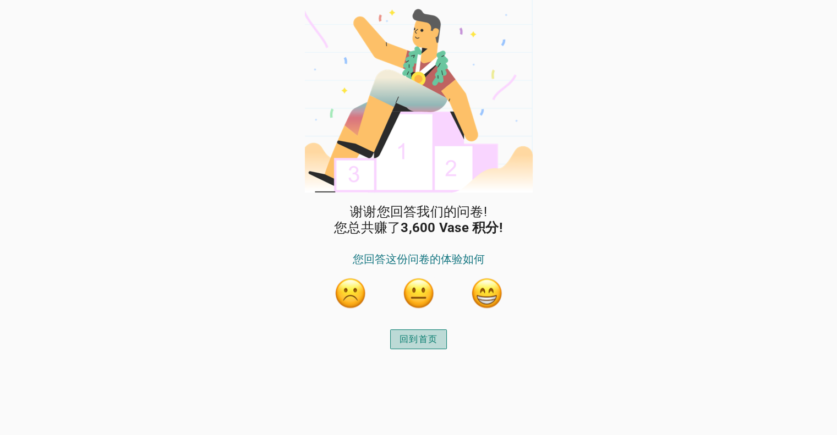
click at [418, 343] on div "回到首页" at bounding box center [418, 339] width 38 height 13
